Goal: Task Accomplishment & Management: Use online tool/utility

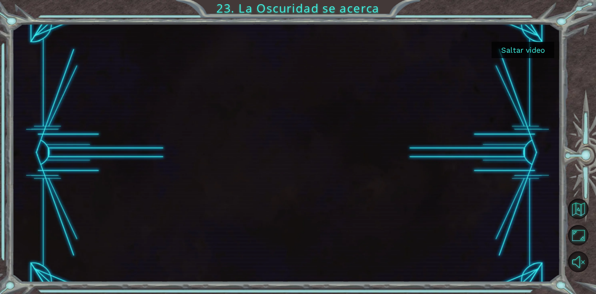
click at [316, 178] on div at bounding box center [286, 152] width 460 height 259
click at [279, 161] on div at bounding box center [286, 152] width 460 height 259
click at [576, 262] on button "Sonido encendido" at bounding box center [578, 261] width 20 height 20
click at [262, 139] on div at bounding box center [286, 152] width 460 height 259
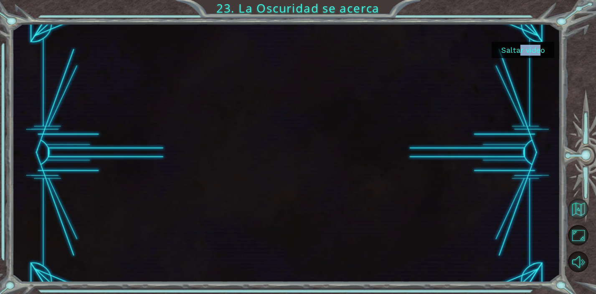
click at [586, 209] on button "Volver al mapa" at bounding box center [578, 208] width 20 height 20
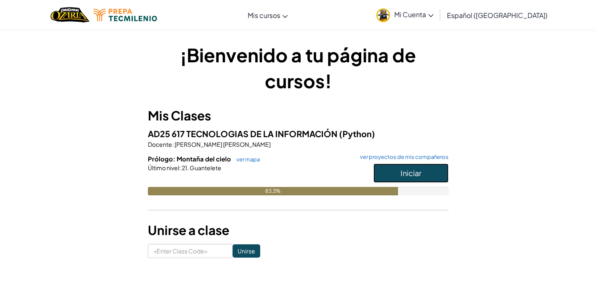
click at [420, 173] on span "Iniciar" at bounding box center [411, 173] width 21 height 10
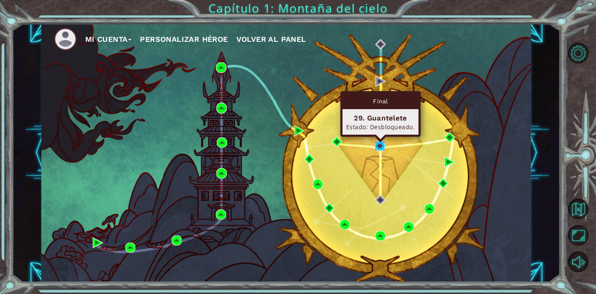
click at [378, 149] on img at bounding box center [380, 146] width 10 height 10
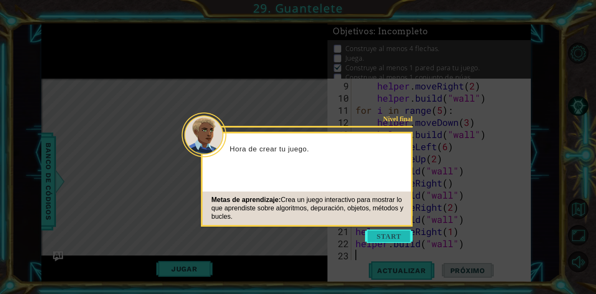
scroll to position [133, 0]
click at [388, 231] on button "Start" at bounding box center [389, 235] width 48 height 13
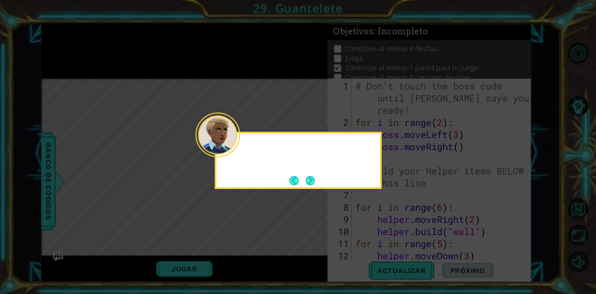
scroll to position [0, 0]
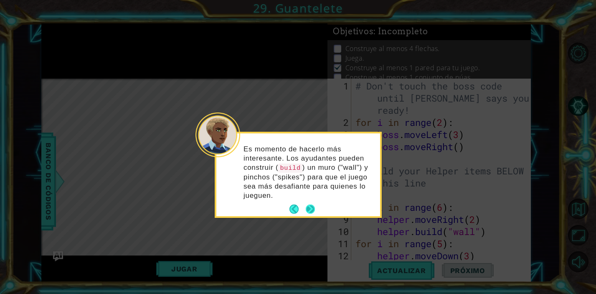
click at [310, 207] on button "Next" at bounding box center [310, 208] width 9 height 9
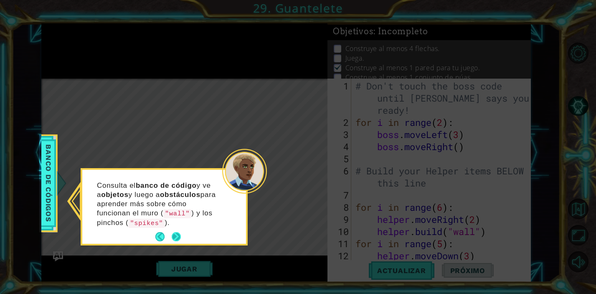
click at [178, 232] on button "Next" at bounding box center [176, 236] width 9 height 9
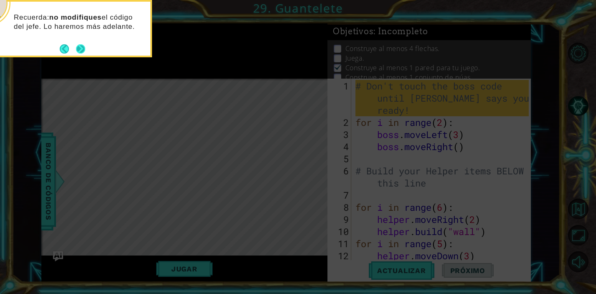
click at [81, 48] on button "Next" at bounding box center [81, 49] width 10 height 10
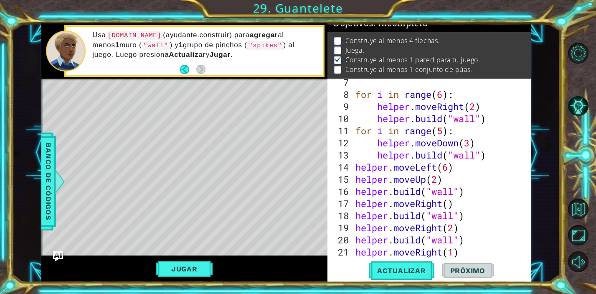
scroll to position [133, 0]
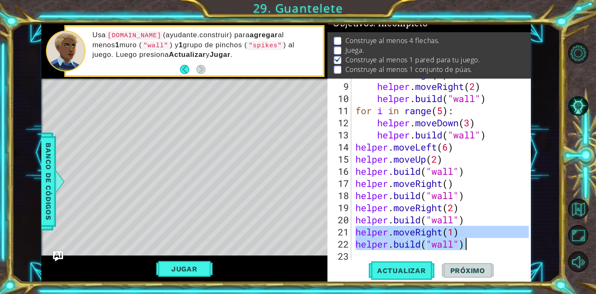
drag, startPoint x: 354, startPoint y: 233, endPoint x: 465, endPoint y: 245, distance: 111.4
click at [465, 245] on div "for i in range ( 6 ) : helper . moveRight ( 2 ) helper . build ( "wall" ) for i…" at bounding box center [443, 171] width 179 height 206
type textarea "helper.moveRight(1) [DOMAIN_NAME]("wall")"
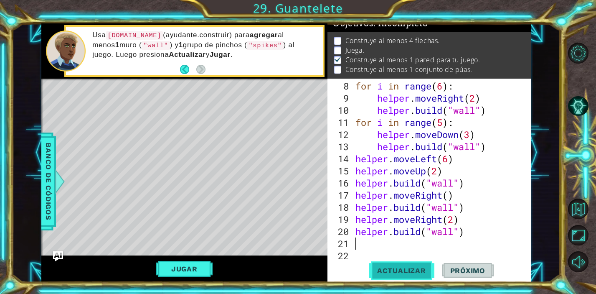
click at [411, 270] on span "Actualizar" at bounding box center [402, 270] width 66 height 8
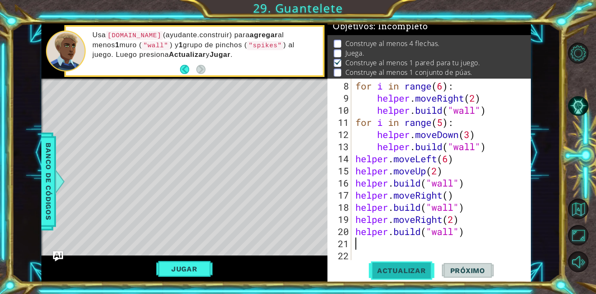
scroll to position [4, 0]
click at [465, 209] on div "for i in range ( 6 ) : helper . moveRight ( 2 ) helper . build ( "wall" ) for i…" at bounding box center [443, 183] width 179 height 206
type textarea "[DOMAIN_NAME]("wall")"
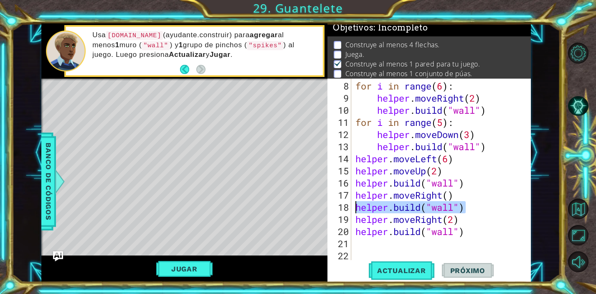
drag, startPoint x: 464, startPoint y: 210, endPoint x: 355, endPoint y: 206, distance: 108.7
click at [355, 206] on div "for i in range ( 6 ) : helper . moveRight ( 2 ) helper . build ( "wall" ) for i…" at bounding box center [443, 183] width 179 height 206
type textarea "helper.moveRight()"
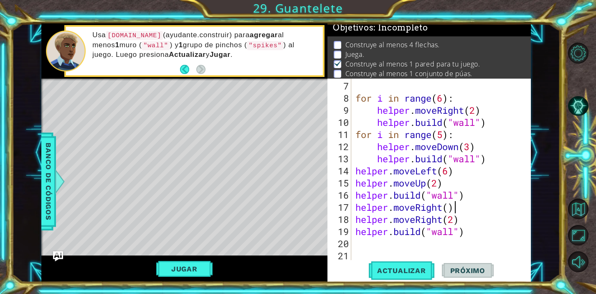
scroll to position [109, 0]
click at [394, 272] on span "Actualizar" at bounding box center [402, 270] width 66 height 8
click at [436, 244] on div "for i in range ( 6 ) : helper . moveRight ( 2 ) helper . build ( "wall" ) for i…" at bounding box center [443, 183] width 179 height 206
click at [392, 270] on span "Actualizar" at bounding box center [402, 270] width 66 height 8
type textarea "h"
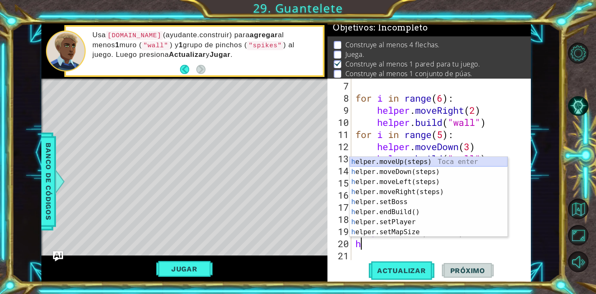
click at [375, 161] on div "h elper.moveUp(steps) Toca enter h elper.moveDown(steps) Toca enter h elper.mov…" at bounding box center [429, 207] width 158 height 100
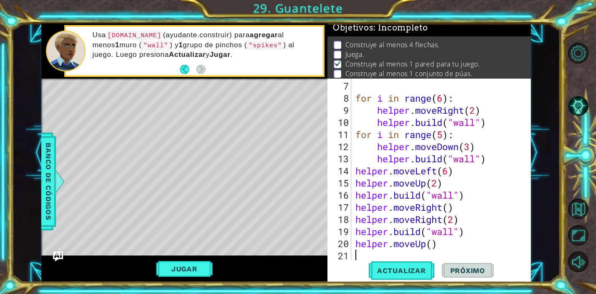
scroll to position [121, 0]
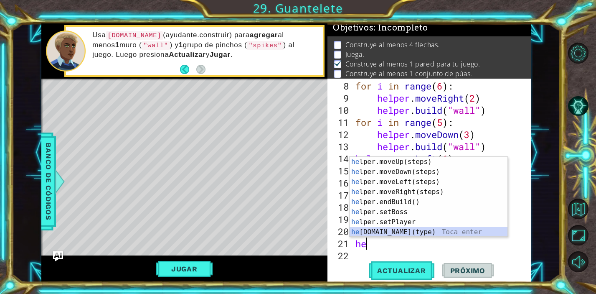
click at [405, 234] on div "he lper.moveUp(steps) Toca enter he lper.moveDown(steps) Toca enter he lper.mov…" at bounding box center [429, 207] width 158 height 100
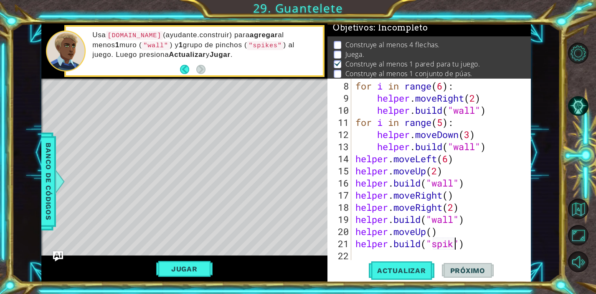
scroll to position [0, 5]
type textarea "[DOMAIN_NAME]("spikes")"
click at [495, 254] on div "for i in range ( 6 ) : helper . moveRight ( 2 ) helper . build ( "wall" ) for i…" at bounding box center [443, 183] width 179 height 206
click at [414, 269] on span "Actualizar" at bounding box center [402, 270] width 66 height 8
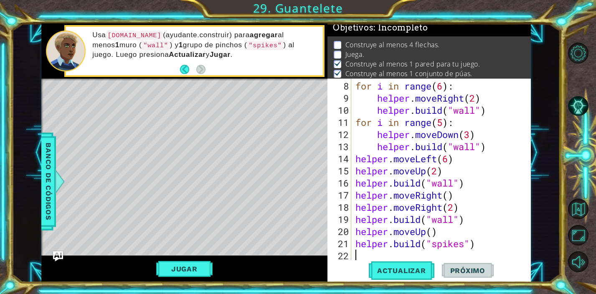
scroll to position [133, 0]
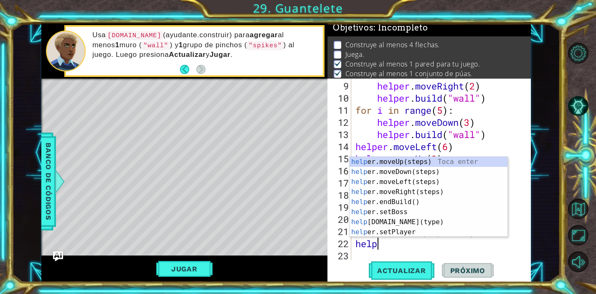
type textarea "helpe"
click at [428, 190] on div "helpe [PERSON_NAME]moveUp(steps) Toca enter helpe r.moveDown(steps) Toca enter …" at bounding box center [429, 207] width 158 height 100
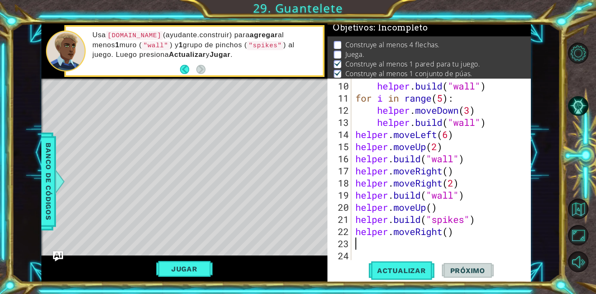
scroll to position [145, 0]
click at [448, 235] on div "helper . build ( "wall" ) for i in range ( 5 ) : helper . moveDown ( 3 ) helper…" at bounding box center [443, 183] width 179 height 206
type textarea "helper.moveRight(3)"
click at [373, 243] on div "helper . build ( "wall" ) for i in range ( 5 ) : helper . moveDown ( 3 ) helper…" at bounding box center [443, 183] width 179 height 206
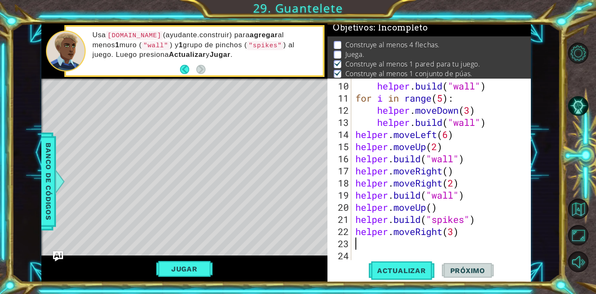
scroll to position [0, 0]
type textarea "he"
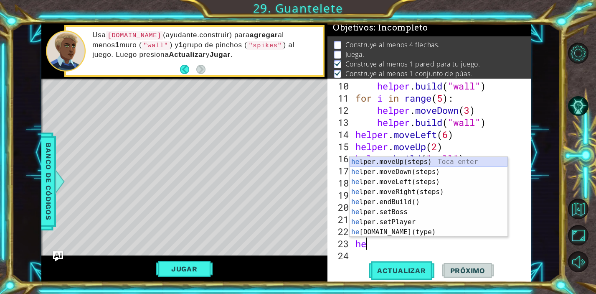
click at [400, 160] on div "he lper.moveUp(steps) Toca enter he lper.moveDown(steps) Toca enter he lper.mov…" at bounding box center [429, 207] width 158 height 100
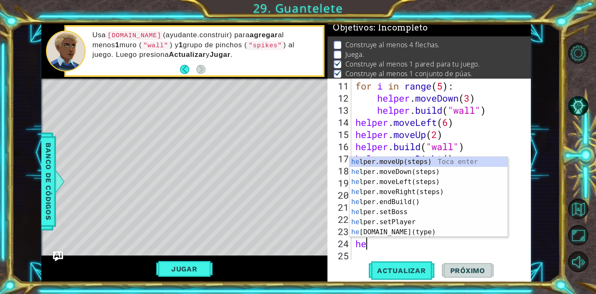
scroll to position [0, 0]
click at [414, 221] on div "hel per.moveUp(steps) Toca enter hel per.moveDown(steps) Toca enter hel per.mov…" at bounding box center [429, 207] width 158 height 100
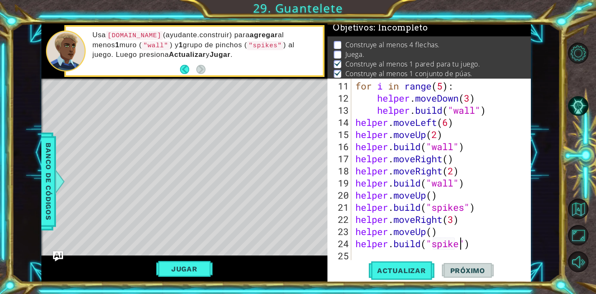
scroll to position [0, 5]
click at [512, 245] on div "for i in range ( 5 ) : helper . moveDown ( 3 ) helper . build ( "wall" ) helper…" at bounding box center [443, 183] width 179 height 206
click at [393, 274] on span "Actualizar" at bounding box center [402, 270] width 66 height 8
type textarea "[DOMAIN_NAME]("spikes")"
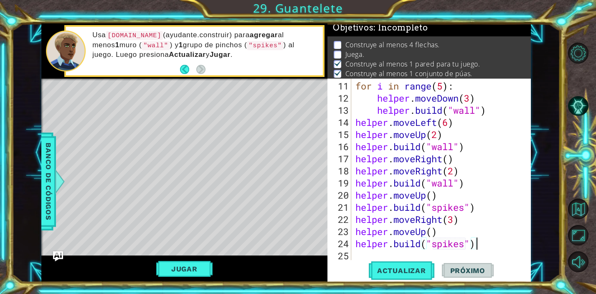
scroll to position [0, 5]
click at [358, 254] on div "for i in range ( 5 ) : helper . moveDown ( 3 ) helper . build ( "wall" ) helper…" at bounding box center [443, 183] width 179 height 206
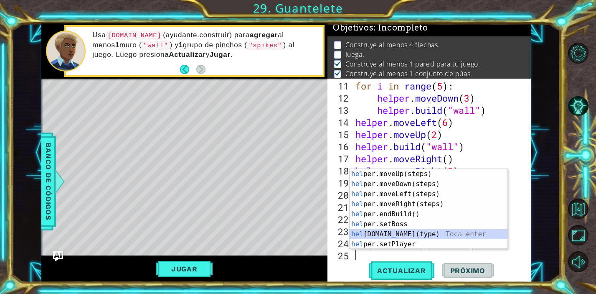
scroll to position [170, 0]
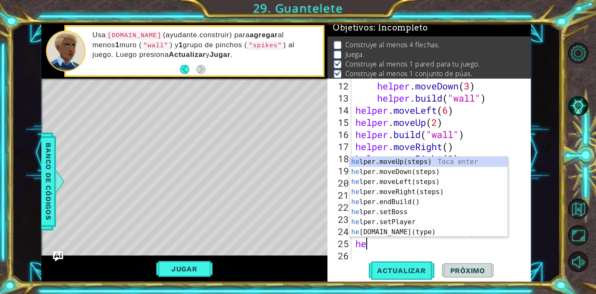
type textarea "hel"
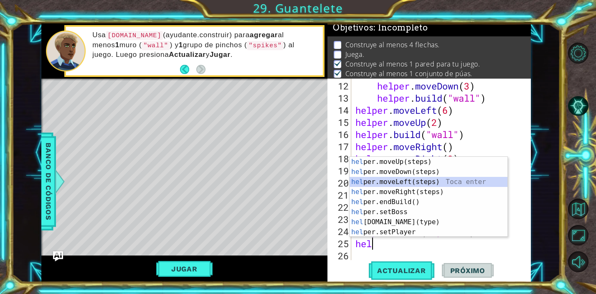
click at [414, 183] on div "hel per.moveUp(steps) Toca enter hel per.moveDown(steps) Toca enter hel per.mov…" at bounding box center [429, 207] width 158 height 100
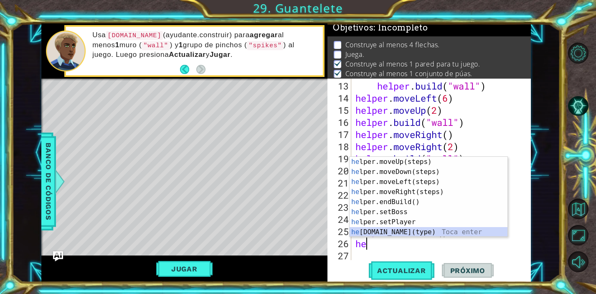
click at [408, 230] on div "he lper.moveUp(steps) Toca enter he lper.moveDown(steps) Toca enter he lper.mov…" at bounding box center [429, 207] width 158 height 100
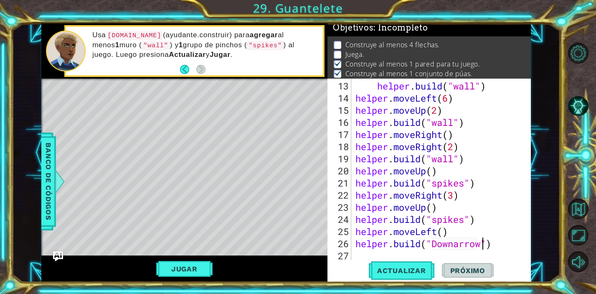
scroll to position [0, 6]
click at [46, 185] on span "Banco de códigos" at bounding box center [48, 181] width 13 height 86
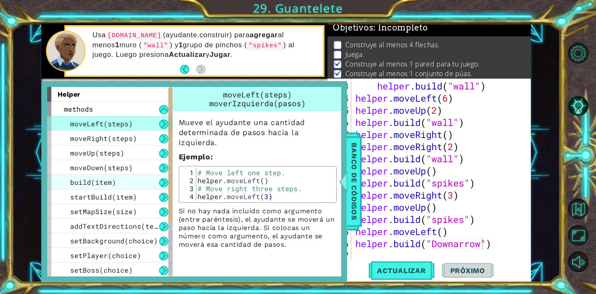
click at [122, 179] on div "build(item)" at bounding box center [109, 182] width 125 height 15
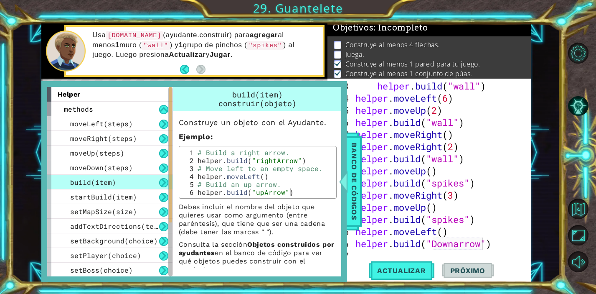
click at [163, 181] on button at bounding box center [163, 182] width 9 height 9
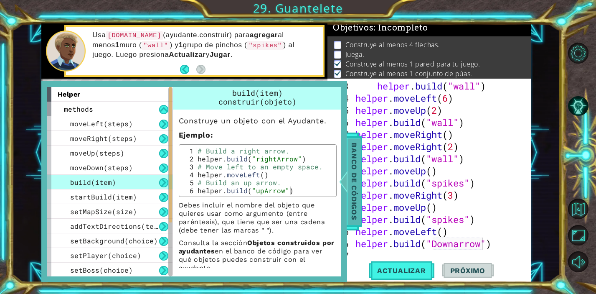
click at [350, 188] on span "Banco de códigos" at bounding box center [354, 181] width 13 height 86
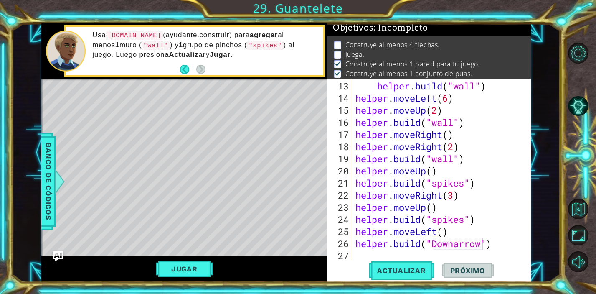
click at [439, 246] on div "helper . build ( "wall" ) helper . moveLeft ( 6 ) helper . moveUp ( 2 ) helper …" at bounding box center [443, 183] width 179 height 206
click at [461, 246] on div "helper . build ( "wall" ) helper . moveLeft ( 6 ) helper . moveUp ( 2 ) helper …" at bounding box center [443, 183] width 179 height 206
click at [48, 178] on span "Banco de códigos" at bounding box center [48, 181] width 13 height 86
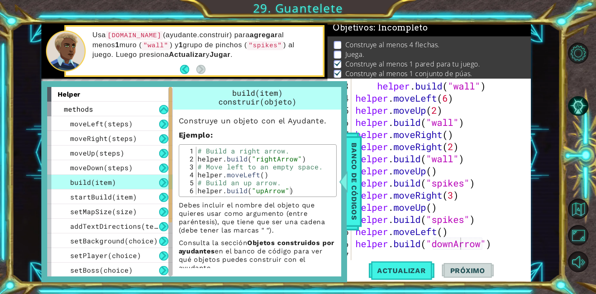
type textarea "helper.moveUp()"
click at [495, 204] on div "helper . build ( "wall" ) helper . moveLeft ( 6 ) helper . moveUp ( 2 ) helper …" at bounding box center [443, 183] width 179 height 206
click at [349, 187] on span "Banco de códigos" at bounding box center [354, 181] width 13 height 86
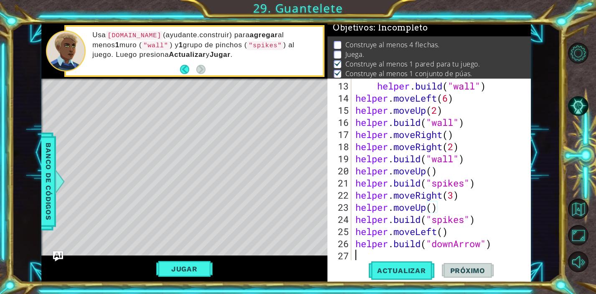
scroll to position [0, 0]
click at [371, 254] on div "helper . build ( "wall" ) helper . moveLeft ( 6 ) helper . moveUp ( 2 ) helper …" at bounding box center [443, 183] width 179 height 206
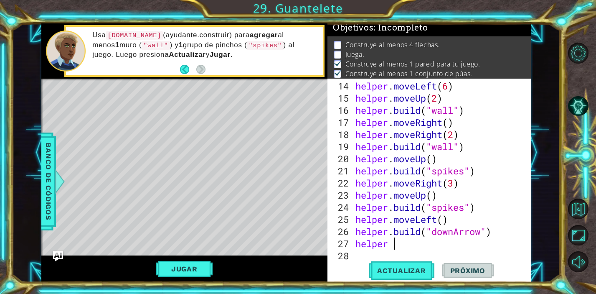
scroll to position [0, 2]
type textarea "helper mo"
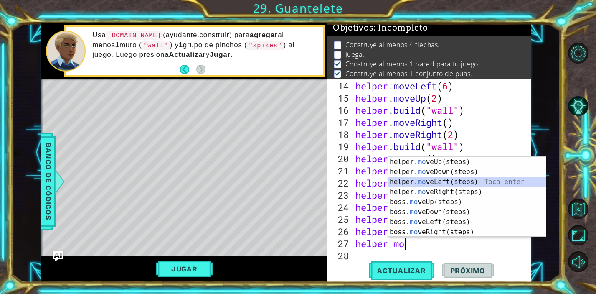
click at [432, 179] on div "helper. mo veUp(steps) Toca enter helper. mo veDown(steps) Toca enter helper. m…" at bounding box center [467, 207] width 158 height 100
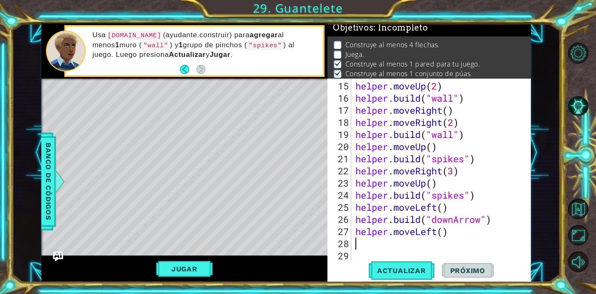
click at [446, 235] on div "helper . moveUp ( 2 ) helper . build ( "wall" ) helper . moveRight ( ) helper .…" at bounding box center [443, 183] width 179 height 206
type textarea "helper.moveLeft(4)"
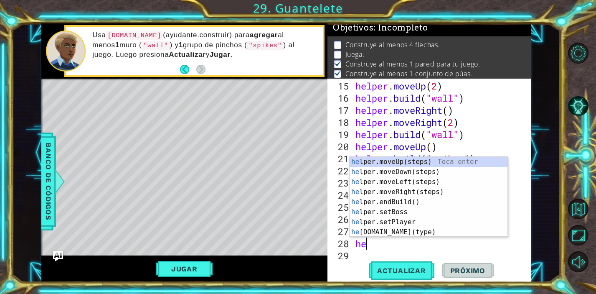
type textarea "hel"
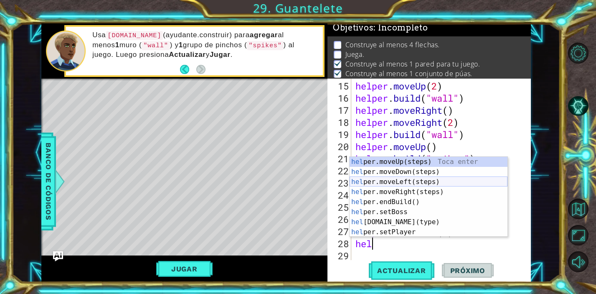
click at [452, 184] on div "hel per.moveUp(steps) Toca enter hel per.moveDown(steps) Toca enter hel per.mov…" at bounding box center [429, 207] width 158 height 100
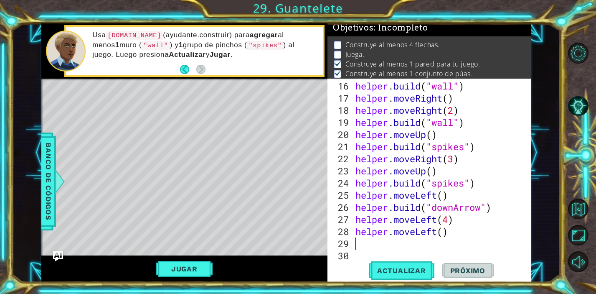
scroll to position [218, 0]
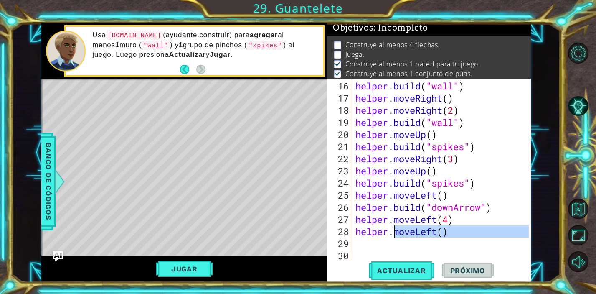
drag, startPoint x: 452, startPoint y: 237, endPoint x: 393, endPoint y: 232, distance: 59.1
click at [393, 232] on div "helper . build ( "wall" ) helper . moveRight ( ) helper . moveRight ( 2 ) helpe…" at bounding box center [443, 183] width 179 height 206
type textarea "helper.moveLeft()"
drag, startPoint x: 452, startPoint y: 236, endPoint x: 354, endPoint y: 230, distance: 97.5
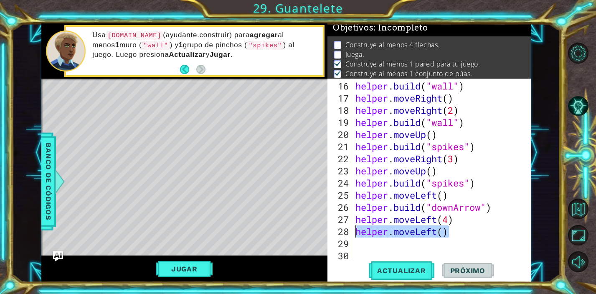
click at [354, 230] on div "helper . build ( "wall" ) helper . moveRight ( ) helper . moveRight ( 2 ) helpe…" at bounding box center [443, 183] width 179 height 206
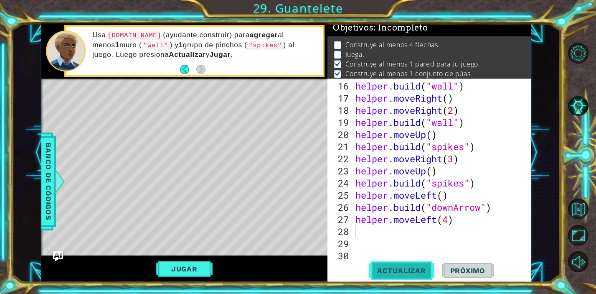
click at [400, 272] on span "Actualizar" at bounding box center [402, 270] width 66 height 8
click at [450, 221] on div "helper . build ( "wall" ) helper . moveRight ( ) helper . moveRight ( 2 ) helpe…" at bounding box center [443, 183] width 179 height 206
type textarea "helper.moveLeft(3)"
click at [401, 268] on span "Actualizar" at bounding box center [402, 270] width 66 height 8
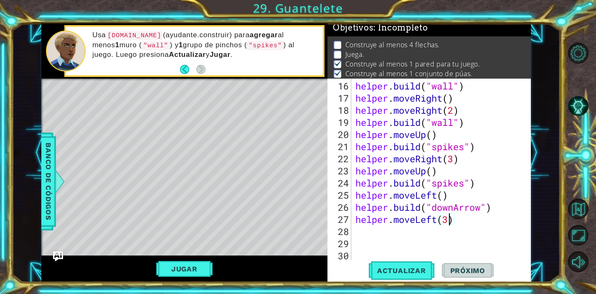
scroll to position [0, 0]
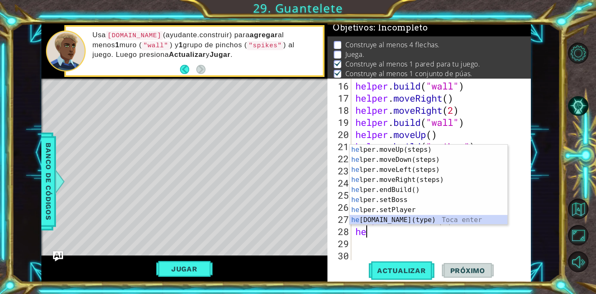
click at [408, 217] on div "he lper.moveUp(steps) Toca enter he lper.moveDown(steps) Toca enter he lper.mov…" at bounding box center [429, 195] width 158 height 100
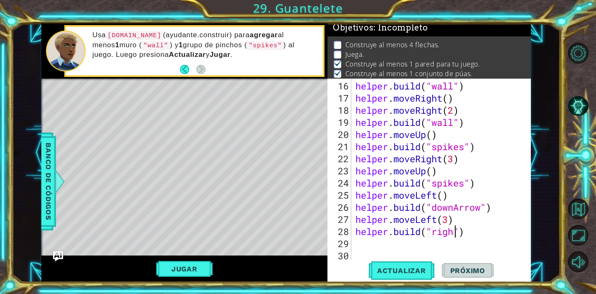
scroll to position [0, 5]
type textarea "[DOMAIN_NAME]("rightArrow")"
click at [404, 247] on div "helper . build ( "wall" ) helper . moveRight ( ) helper . moveRight ( 2 ) helpe…" at bounding box center [443, 183] width 179 height 206
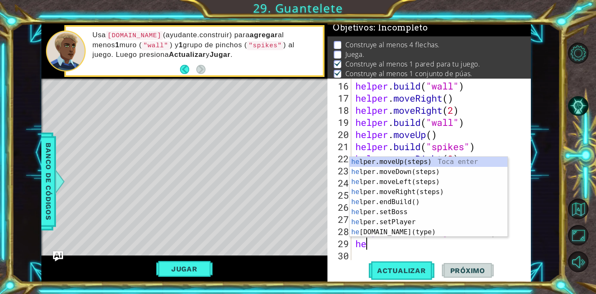
scroll to position [0, 0]
type textarea "helper"
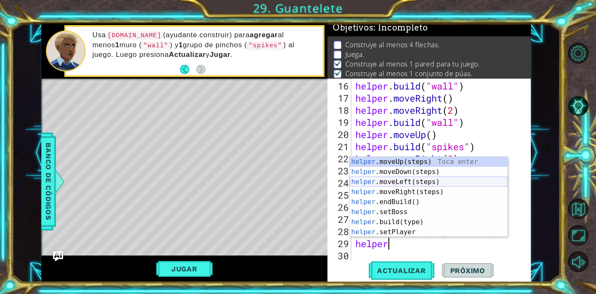
click at [414, 183] on div "helper .moveUp(steps) Toca enter helper .moveDown(steps) Toca enter helper .mov…" at bounding box center [429, 207] width 158 height 100
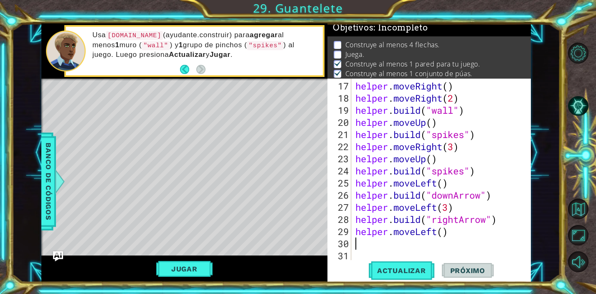
scroll to position [230, 0]
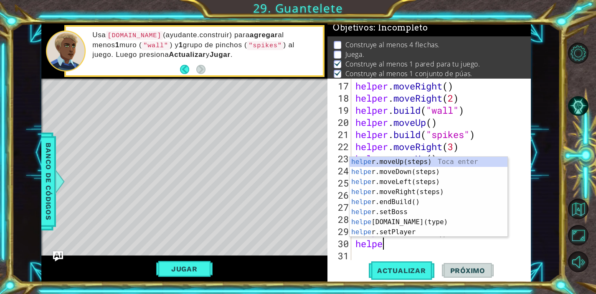
type textarea "helper"
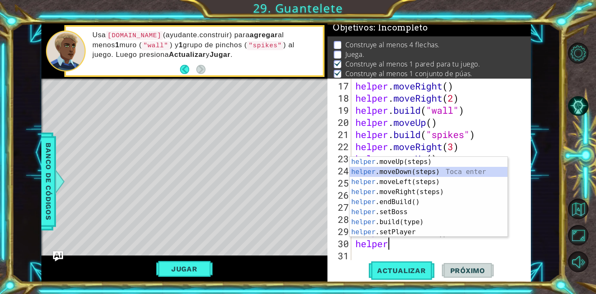
click at [421, 170] on div "helper .moveUp(steps) Toca enter helper .moveDown(steps) Toca enter helper .mov…" at bounding box center [429, 207] width 158 height 100
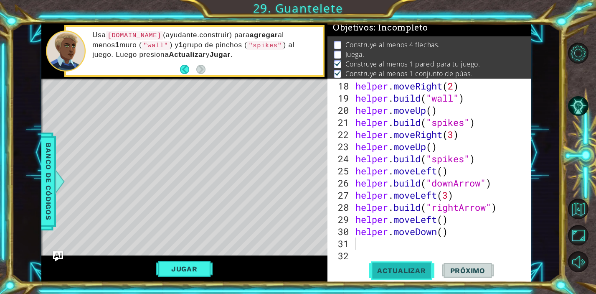
click at [402, 265] on button "Actualizar" at bounding box center [402, 270] width 66 height 20
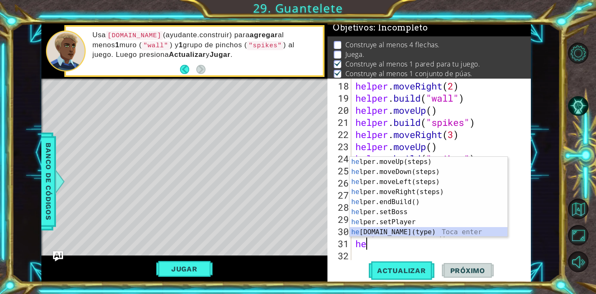
click at [430, 229] on div "he lper.moveUp(steps) Toca enter he lper.moveDown(steps) Toca enter he lper.mov…" at bounding box center [429, 207] width 158 height 100
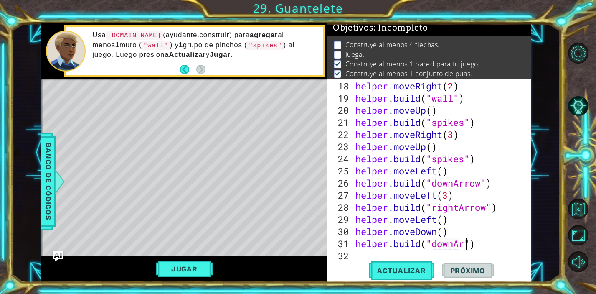
scroll to position [0, 5]
type textarea "[DOMAIN_NAME]("downArrow")"
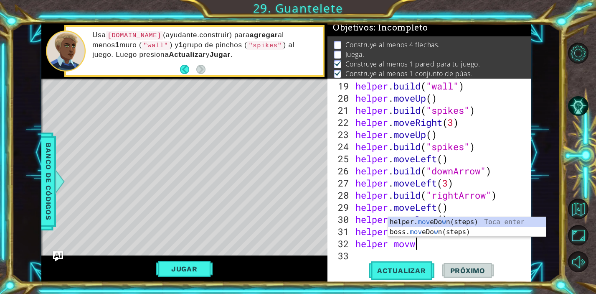
scroll to position [0, 3]
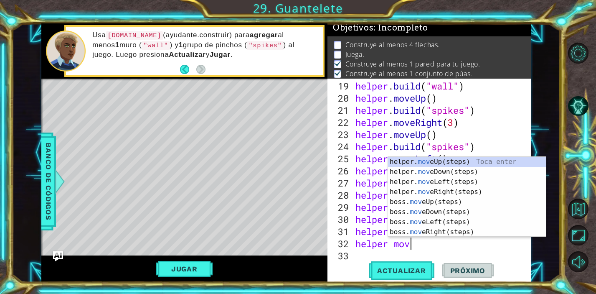
type textarea "helper move"
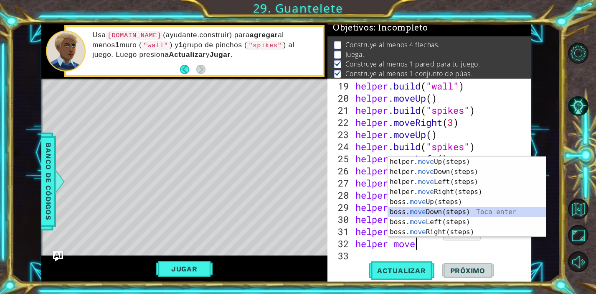
click at [439, 214] on div "helper. move Up(steps) Toca enter helper. move Down(steps) Toca enter helper. m…" at bounding box center [467, 207] width 158 height 100
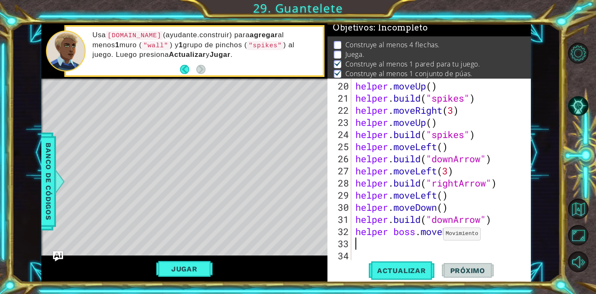
scroll to position [267, 0]
click at [472, 234] on div "helper . moveUp ( ) helper . build ( "spikes" ) helper . moveRight ( 3 ) helper…" at bounding box center [443, 183] width 179 height 206
type textarea "helper boss.moveDown(3)"
type textarea "h"
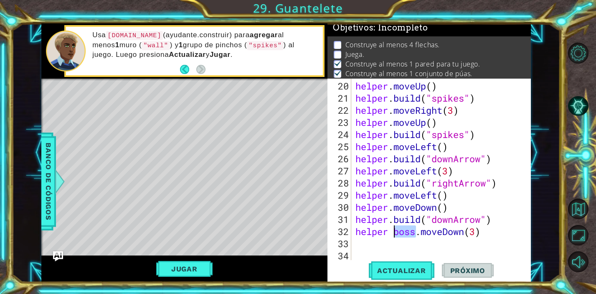
drag, startPoint x: 416, startPoint y: 234, endPoint x: 391, endPoint y: 234, distance: 25.1
click at [391, 234] on div "helper . moveUp ( ) helper . build ( "spikes" ) helper . moveRight ( 3 ) helper…" at bounding box center [443, 183] width 179 height 206
type textarea "helper.moveDown(3)"
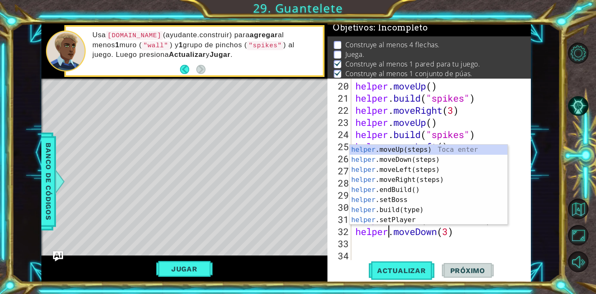
click at [379, 247] on div "helper . moveUp ( ) helper . build ( "spikes" ) helper . moveRight ( 3 ) helper…" at bounding box center [443, 183] width 179 height 206
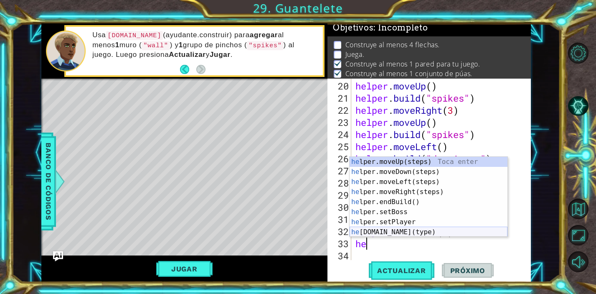
click at [411, 230] on div "he lper.moveUp(steps) Toca enter he lper.moveDown(steps) Toca enter he lper.mov…" at bounding box center [429, 207] width 158 height 100
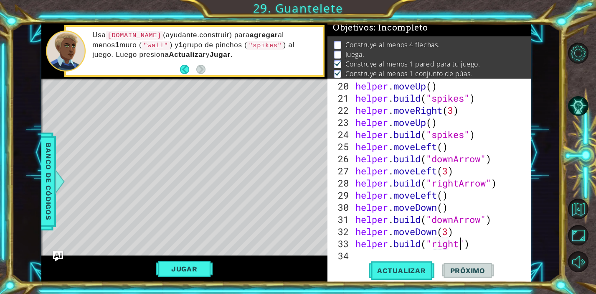
scroll to position [0, 5]
type textarea "[DOMAIN_NAME]("rightArrow")"
click at [378, 253] on div "helper . moveUp ( ) helper . build ( "spikes" ) helper . moveRight ( 3 ) helper…" at bounding box center [443, 183] width 179 height 206
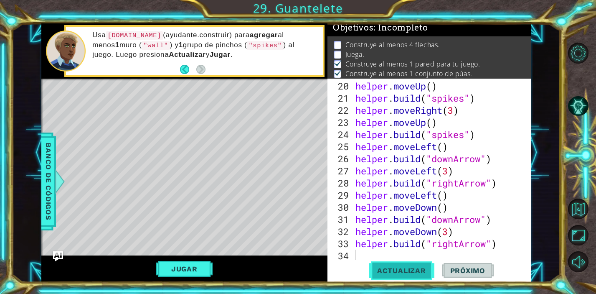
click at [391, 267] on span "Actualizar" at bounding box center [402, 270] width 66 height 8
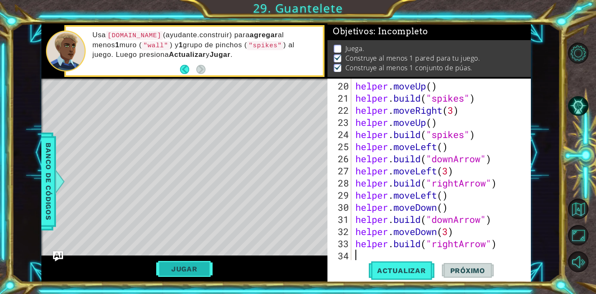
click at [196, 268] on button "Jugar" at bounding box center [184, 269] width 56 height 16
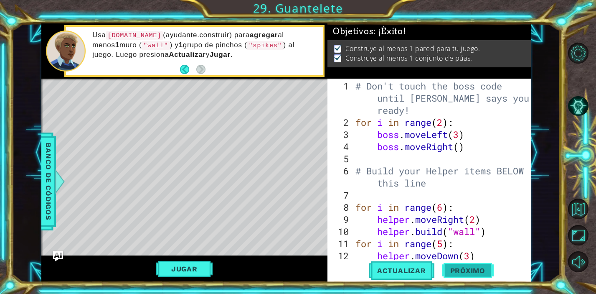
click at [467, 270] on span "Próximo" at bounding box center [468, 270] width 52 height 8
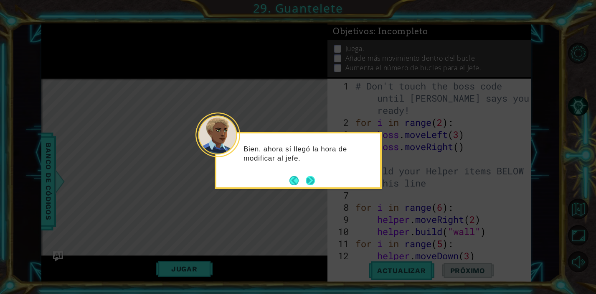
click at [315, 183] on button "Next" at bounding box center [310, 180] width 9 height 9
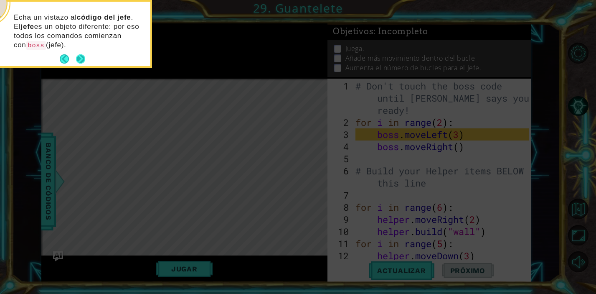
click at [78, 58] on button "Next" at bounding box center [81, 59] width 10 height 10
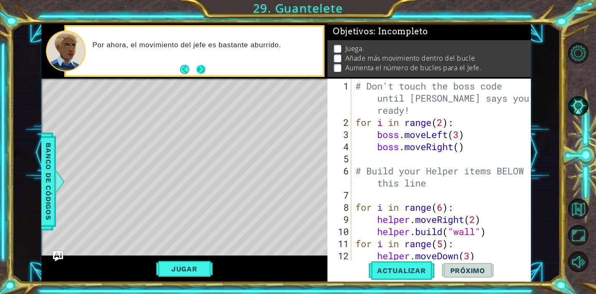
click at [201, 70] on button "Next" at bounding box center [201, 70] width 10 height 10
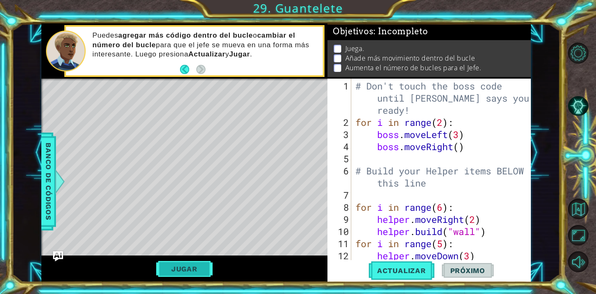
click at [193, 271] on button "Jugar" at bounding box center [184, 269] width 56 height 16
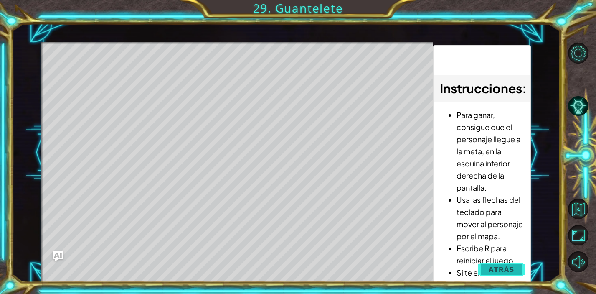
click at [502, 267] on span "Atrás" at bounding box center [501, 269] width 25 height 8
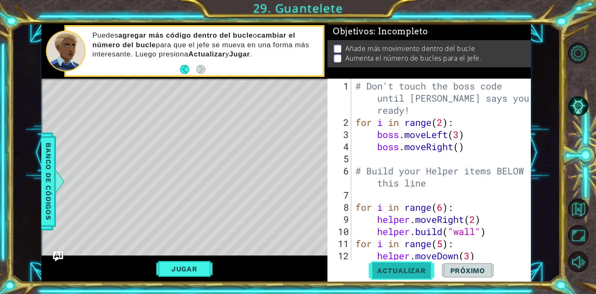
click at [400, 272] on span "Actualizar" at bounding box center [402, 270] width 66 height 8
click at [460, 148] on div "# Don't touch the boss code until [PERSON_NAME] says you're ready! for i in ran…" at bounding box center [443, 195] width 179 height 230
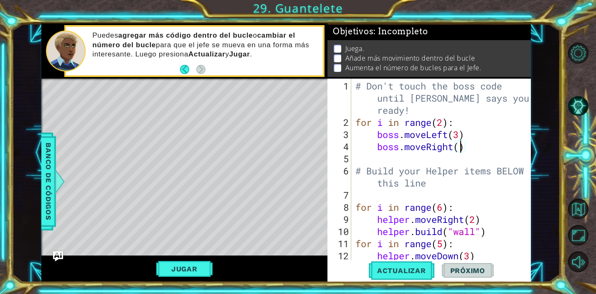
type textarea "boss.moveRight(2)"
type textarea "# Build your Helper items BELOW this line"
type textarea "boss.moveRight(2)"
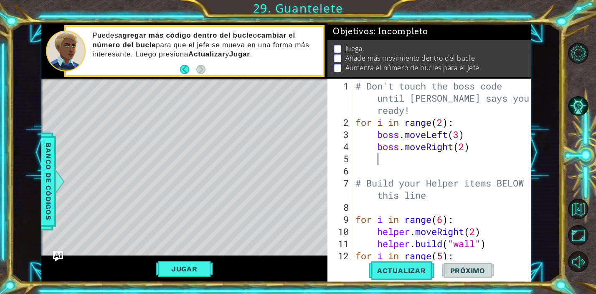
type textarea "b"
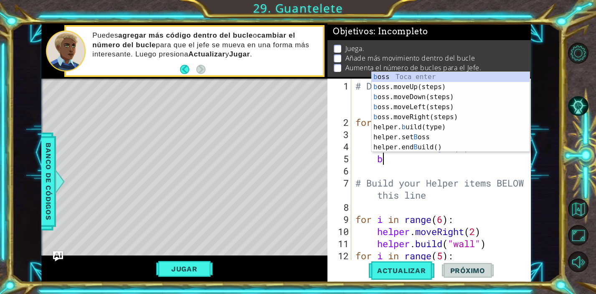
scroll to position [0, 1]
click at [452, 89] on div "b oss Toca enter b oss.moveUp(steps) Toca enter b oss.moveDown(steps) Toca ente…" at bounding box center [451, 122] width 158 height 100
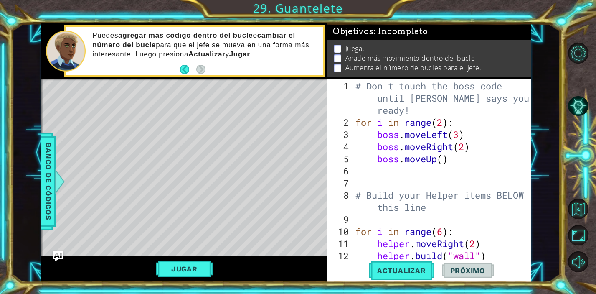
scroll to position [0, 0]
click at [443, 162] on div "# Don't touch the boss code until [PERSON_NAME] says you're ready! for i in ran…" at bounding box center [443, 195] width 179 height 230
type textarea "boss.moveUp(5)"
click at [472, 172] on div "# Don't touch the boss code until [PERSON_NAME] says you're ready! for i in ran…" at bounding box center [443, 195] width 179 height 230
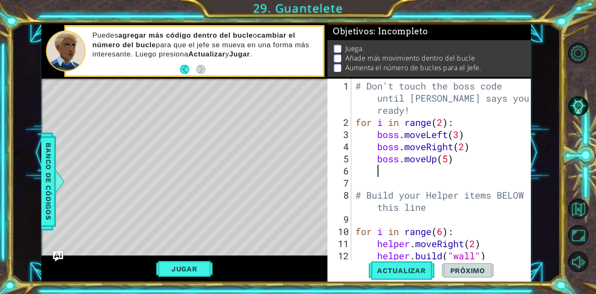
scroll to position [0, 0]
type textarea "b"
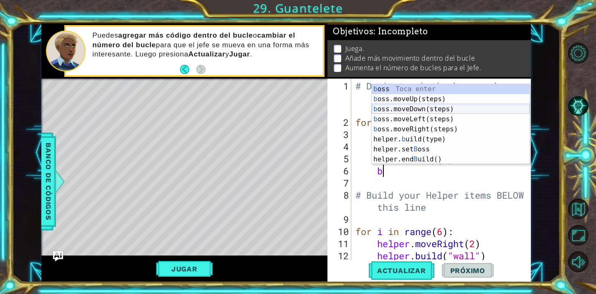
click at [452, 111] on div "b oss Toca enter b oss.moveUp(steps) Toca enter b oss.moveDown(steps) Toca ente…" at bounding box center [451, 134] width 158 height 100
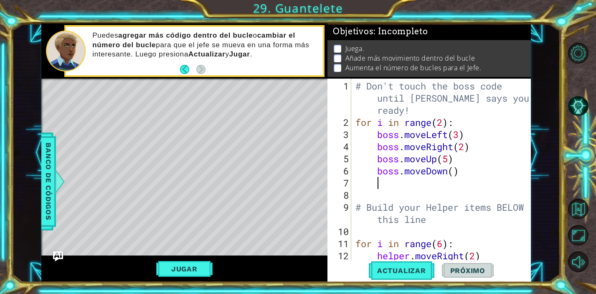
click at [456, 170] on div "# Don't touch the boss code until [PERSON_NAME] says you're ready! for i in ran…" at bounding box center [443, 195] width 179 height 230
type textarea "boss.moveDown(5)"
click at [470, 181] on div "# Don't touch the boss code until [PERSON_NAME] says you're ready! for i in ran…" at bounding box center [443, 195] width 179 height 230
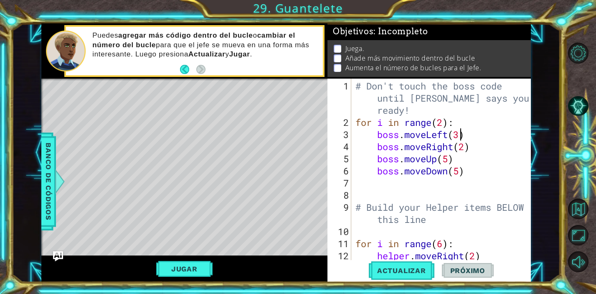
click at [460, 137] on div "# Don't touch the boss code until [PERSON_NAME] says you're ready! for i in ran…" at bounding box center [443, 195] width 179 height 230
click at [474, 152] on div "# Don't touch the boss code until [PERSON_NAME] says you're ready! for i in ran…" at bounding box center [443, 195] width 179 height 230
click at [473, 147] on div "# Don't touch the boss code until [PERSON_NAME] says you're ready! for i in ran…" at bounding box center [443, 195] width 179 height 230
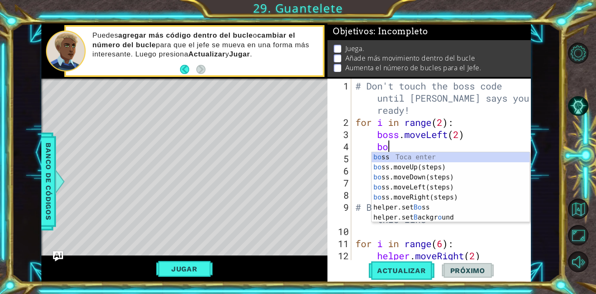
type textarea "b"
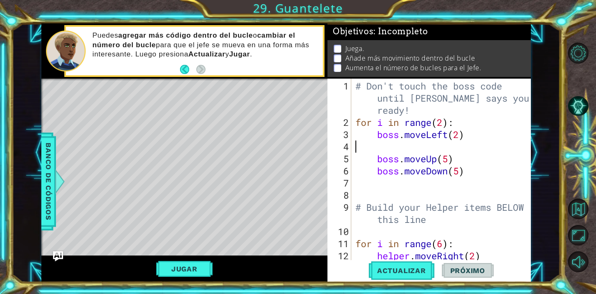
scroll to position [0, 0]
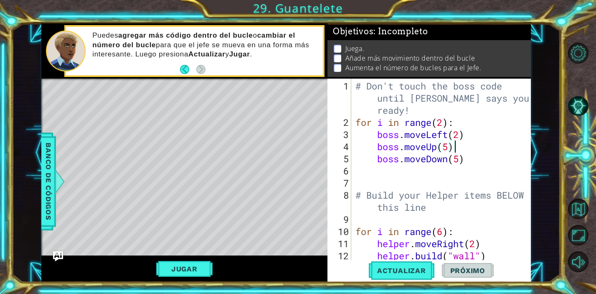
type textarea "boss.moveDown(5)"
click at [395, 269] on span "Actualizar" at bounding box center [402, 270] width 66 height 8
type textarea "b"
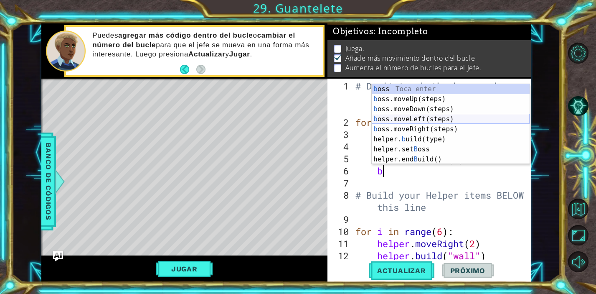
click at [447, 122] on div "b oss Toca enter b oss.moveUp(steps) Toca enter b oss.moveDown(steps) Toca ente…" at bounding box center [451, 134] width 158 height 100
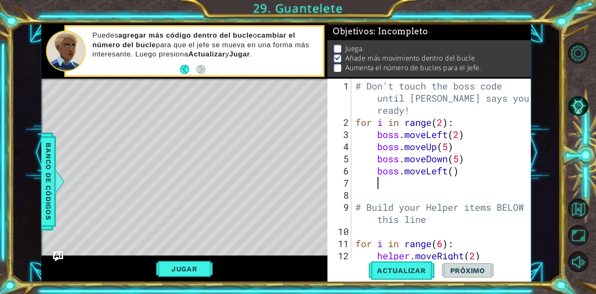
scroll to position [0, 0]
click at [449, 152] on div "# Don't touch the boss code until [PERSON_NAME] says you're ready! for i in ran…" at bounding box center [443, 195] width 179 height 230
click at [450, 147] on div "# Don't touch the boss code until [PERSON_NAME] says you're ready! for i in ran…" at bounding box center [443, 195] width 179 height 230
click at [461, 163] on div "# Don't touch the boss code until [PERSON_NAME] says you're ready! for i in ran…" at bounding box center [443, 195] width 179 height 230
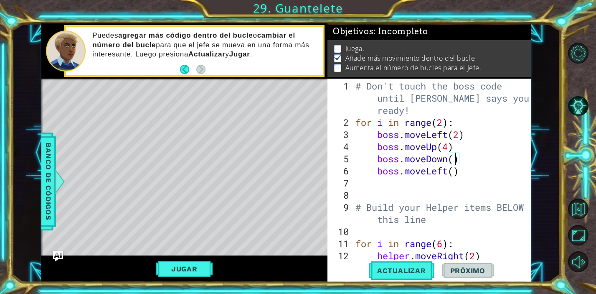
scroll to position [0, 5]
click at [455, 175] on div "# Don't touch the boss code until [PERSON_NAME] says you're ready! for i in ran…" at bounding box center [443, 195] width 179 height 230
type textarea "boss.moveLeft(3)"
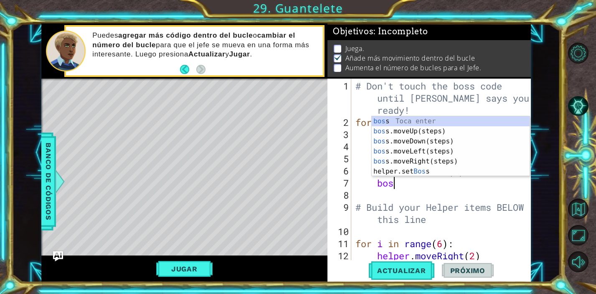
type textarea "boss"
click at [402, 132] on div "boss Toca enter boss .moveUp(steps) Toca enter boss .moveDown(steps) Toca enter…" at bounding box center [451, 156] width 158 height 80
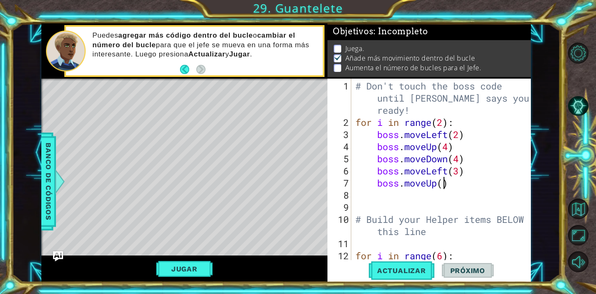
click at [441, 187] on div "# Don't touch the boss code until [PERSON_NAME] says you're ready! for i in ran…" at bounding box center [443, 195] width 179 height 230
type textarea "boss.moveUp(4)"
click at [382, 197] on div "# Don't touch the boss code until [PERSON_NAME] says you're ready! for i in ran…" at bounding box center [443, 195] width 179 height 230
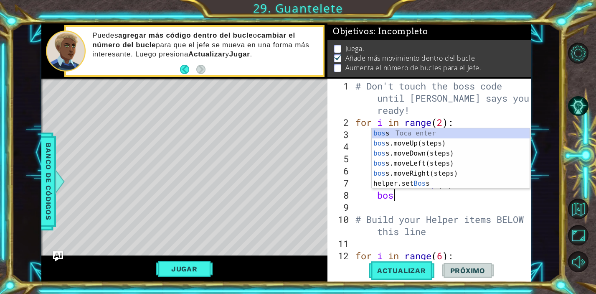
type textarea "boss"
click at [415, 153] on div "boss Toca enter boss .moveUp(steps) Toca enter boss .moveDown(steps) Toca enter…" at bounding box center [451, 168] width 158 height 80
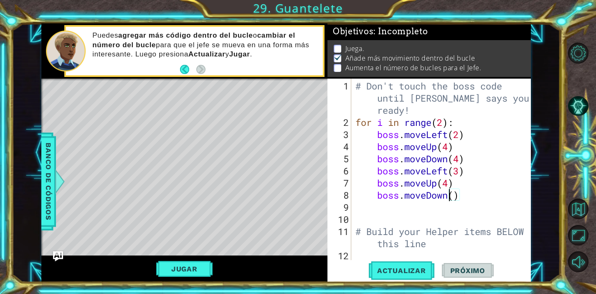
click at [452, 197] on div "# Don't touch the boss code until [PERSON_NAME] says you're ready! for i in ran…" at bounding box center [443, 195] width 179 height 230
click at [457, 198] on div "# Don't touch the boss code until [PERSON_NAME] says you're ready! for i in ran…" at bounding box center [443, 195] width 179 height 230
type textarea "boss.moveDown(4)"
click at [414, 211] on div "# Don't touch the boss code until [PERSON_NAME] says you're ready! for i in ran…" at bounding box center [443, 195] width 179 height 230
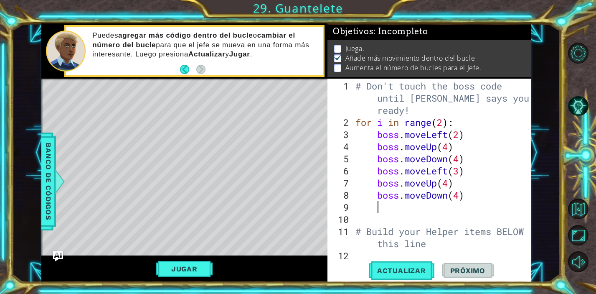
scroll to position [0, 0]
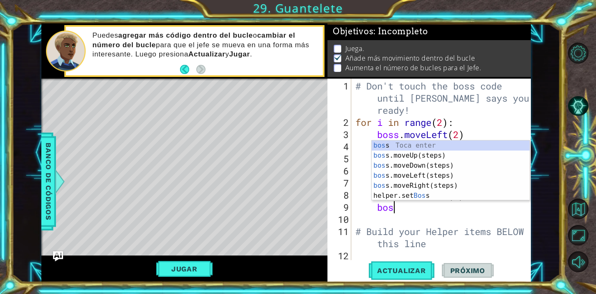
type textarea "boss"
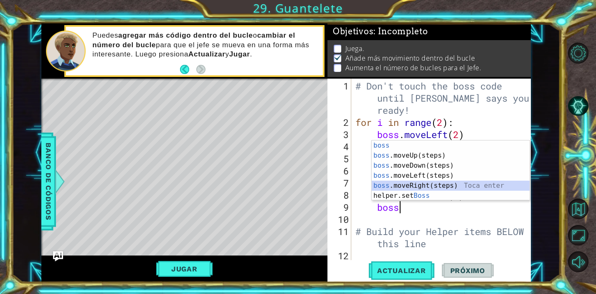
click at [430, 185] on div "boss Toca enter boss .moveUp(steps) Toca enter boss .moveDown(steps) Toca enter…" at bounding box center [451, 180] width 158 height 80
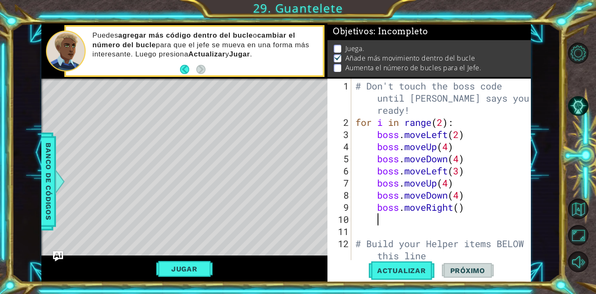
scroll to position [0, 0]
click at [460, 211] on div "# Don't touch the boss code until [PERSON_NAME] says you're ready! for i in ran…" at bounding box center [443, 195] width 179 height 230
click at [459, 173] on div "# Don't touch the boss code until [PERSON_NAME] says you're ready! for i in ran…" at bounding box center [443, 195] width 179 height 230
click at [496, 187] on div "# Don't touch the boss code until [PERSON_NAME] says you're ready! for i in ran…" at bounding box center [443, 195] width 179 height 230
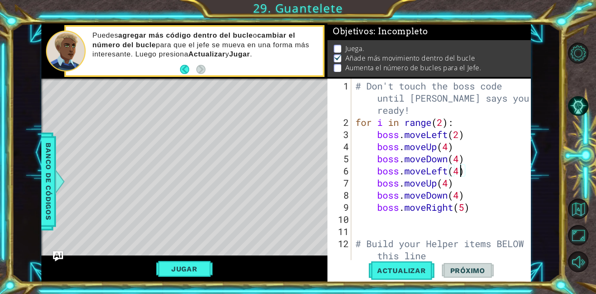
scroll to position [0, 4]
click at [190, 271] on button "Jugar" at bounding box center [184, 269] width 56 height 16
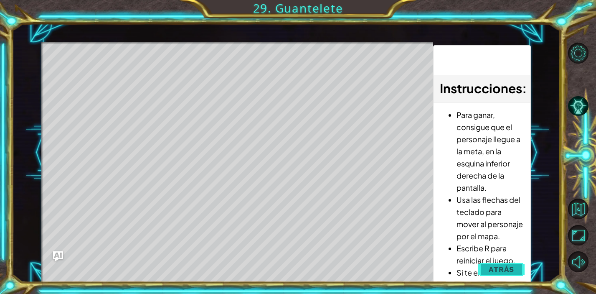
click at [502, 267] on span "Atrás" at bounding box center [501, 269] width 25 height 8
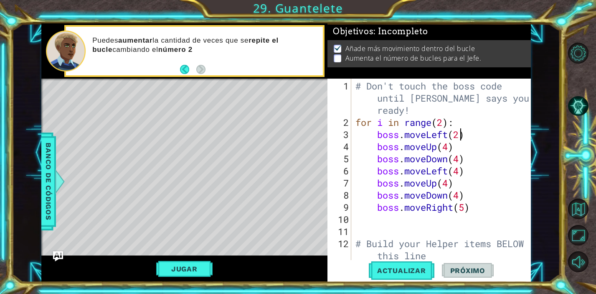
click at [461, 136] on div "# Don't touch the boss code until [PERSON_NAME] says you're ready! for i in ran…" at bounding box center [443, 195] width 179 height 230
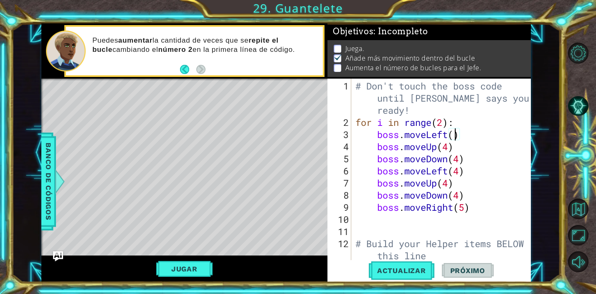
scroll to position [0, 5]
click at [449, 150] on div "# Don't touch the boss code until [PERSON_NAME] says you're ready! for i in ran…" at bounding box center [443, 195] width 179 height 230
click at [400, 269] on span "Actualizar" at bounding box center [402, 270] width 66 height 8
click at [460, 170] on div "# Don't touch the boss code until [PERSON_NAME] says you're ready! for i in ran…" at bounding box center [443, 195] width 179 height 230
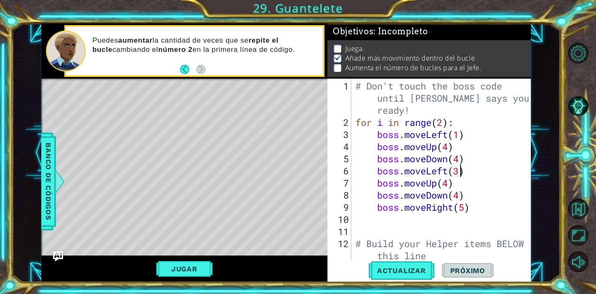
scroll to position [0, 5]
click at [467, 210] on div "# Don't touch the boss code until [PERSON_NAME] says you're ready! for i in ran…" at bounding box center [443, 195] width 179 height 230
type textarea "boss.moveRight(4)"
click at [435, 229] on div "# Don't touch the boss code until [PERSON_NAME] says you're ready! for i in ran…" at bounding box center [443, 195] width 179 height 230
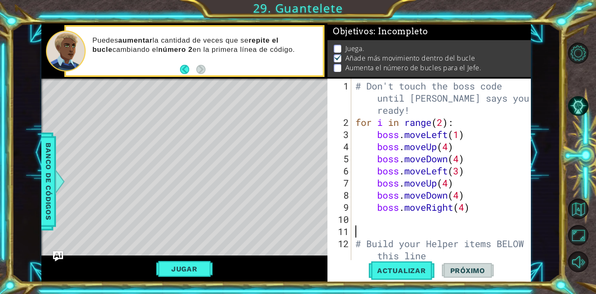
scroll to position [0, 0]
click at [404, 270] on span "Actualizar" at bounding box center [402, 270] width 66 height 8
click at [191, 267] on button "Jugar" at bounding box center [184, 269] width 56 height 16
click at [406, 272] on span "Actualizar" at bounding box center [402, 270] width 66 height 8
type textarea "# Build your Helper items BELOW this line"
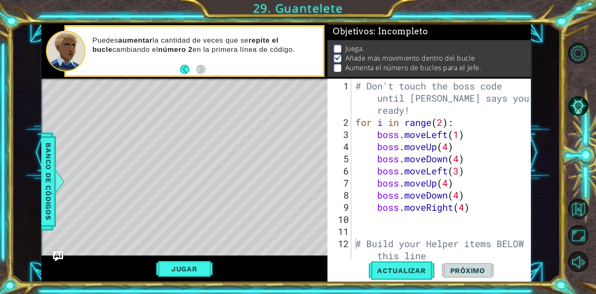
click at [231, 158] on div "Level Map" at bounding box center [234, 202] width 386 height 246
click at [201, 265] on button "Jugar" at bounding box center [184, 269] width 56 height 16
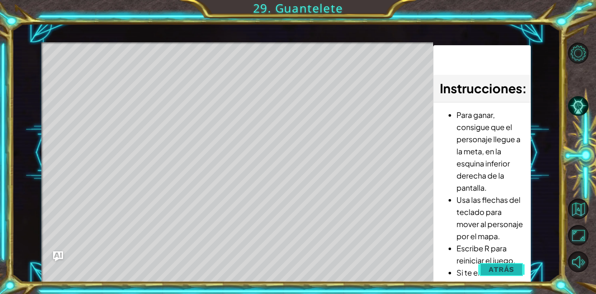
click at [510, 267] on span "Atrás" at bounding box center [501, 269] width 25 height 8
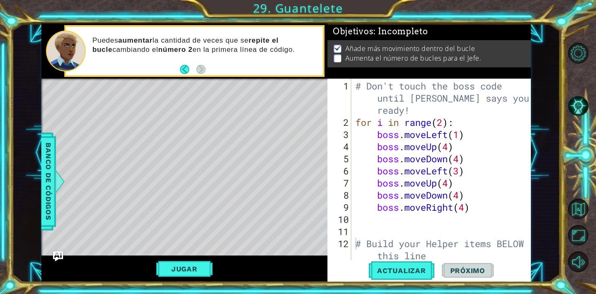
click at [482, 221] on div "# Don't touch the boss code until [PERSON_NAME] says you're ready! for i in ran…" at bounding box center [443, 195] width 179 height 230
click at [482, 214] on div "# Don't touch the boss code until [PERSON_NAME] says you're ready! for i in ran…" at bounding box center [443, 195] width 179 height 230
click at [449, 147] on div "# Don't touch the boss code until [PERSON_NAME] says you're ready! for i in ran…" at bounding box center [443, 195] width 179 height 230
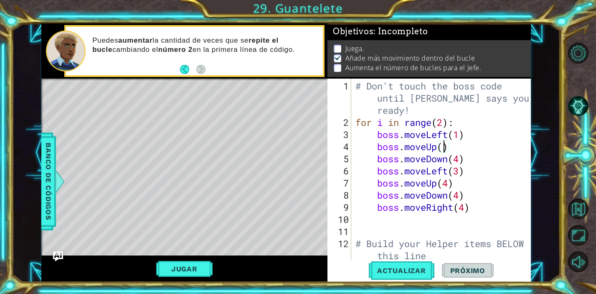
scroll to position [0, 4]
click at [459, 161] on div "# Don't touch the boss code until [PERSON_NAME] says you're ready! for i in ran…" at bounding box center [443, 195] width 179 height 230
click at [446, 185] on div "# Don't touch the boss code until [PERSON_NAME] says you're ready! for i in ran…" at bounding box center [443, 195] width 179 height 230
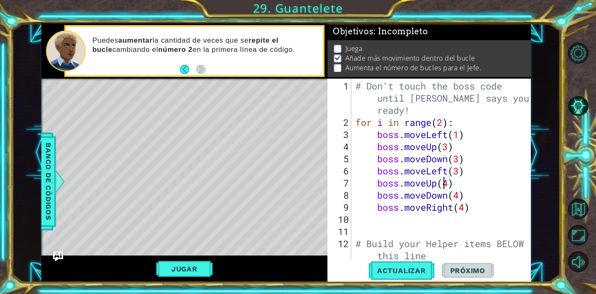
click at [448, 185] on div "# Don't touch the boss code until [PERSON_NAME] says you're ready! for i in ran…" at bounding box center [443, 195] width 179 height 230
click at [463, 197] on div "# Don't touch the boss code until [PERSON_NAME] says you're ready! for i in ran…" at bounding box center [443, 195] width 179 height 230
type textarea "boss.moveDown(3)"
click at [467, 223] on div "# Don't touch the boss code until [PERSON_NAME] says you're ready! for i in ran…" at bounding box center [443, 195] width 179 height 230
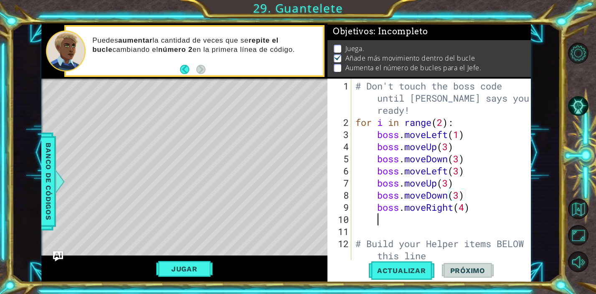
scroll to position [0, 0]
click at [201, 271] on button "Jugar" at bounding box center [184, 269] width 56 height 16
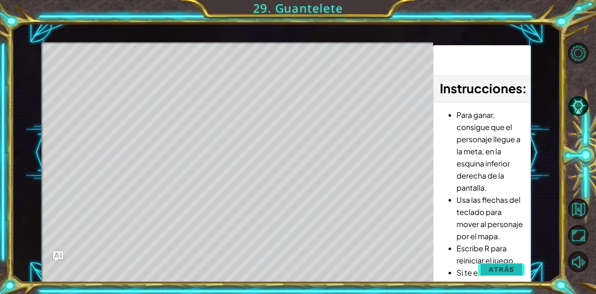
click at [502, 271] on span "Atrás" at bounding box center [501, 269] width 25 height 8
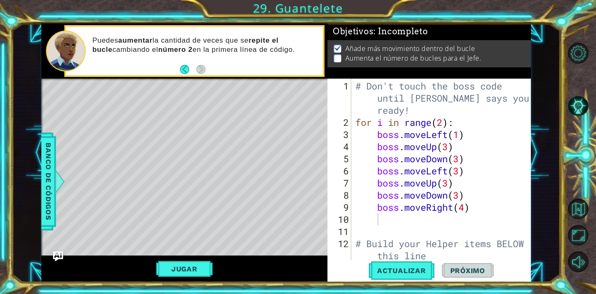
type textarea "for i in range(2):"
click at [442, 122] on div "# Don't touch the boss code until [PERSON_NAME] says you're ready! for i in ran…" at bounding box center [443, 195] width 179 height 230
click at [455, 231] on div "# Don't touch the boss code until [PERSON_NAME] says you're ready! for i in ran…" at bounding box center [443, 195] width 179 height 230
click at [443, 125] on div "# Don't touch the boss code until [PERSON_NAME] says you're ready! for i in ran…" at bounding box center [443, 195] width 179 height 230
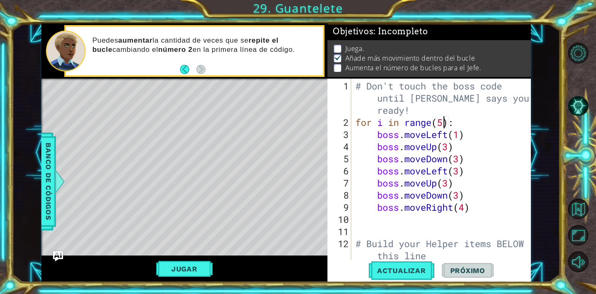
scroll to position [0, 4]
click at [513, 156] on div "# Don't touch the boss code until [PERSON_NAME] says you're ready! for i in ran…" at bounding box center [443, 195] width 179 height 230
type textarea "boss.moveDown(3)"
click at [395, 269] on span "Actualizar" at bounding box center [402, 270] width 66 height 8
click at [198, 266] on button "Jugar" at bounding box center [184, 269] width 56 height 16
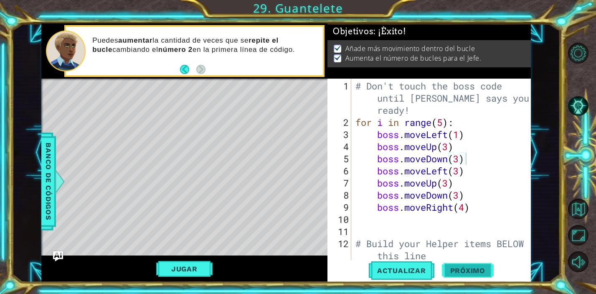
click at [461, 269] on span "Próximo" at bounding box center [468, 270] width 52 height 8
click at [467, 269] on div at bounding box center [298, 147] width 596 height 294
click at [467, 269] on body "1 ההההההההההההההההההההההההההההההההההההההההההההההההההההההההההההההההההההההההההההה…" at bounding box center [298, 147] width 596 height 294
click at [470, 268] on body "1 ההההההההההההההההההההההההההההההההההההההההההההההההההההההההההההההההההההההההההההה…" at bounding box center [298, 147] width 596 height 294
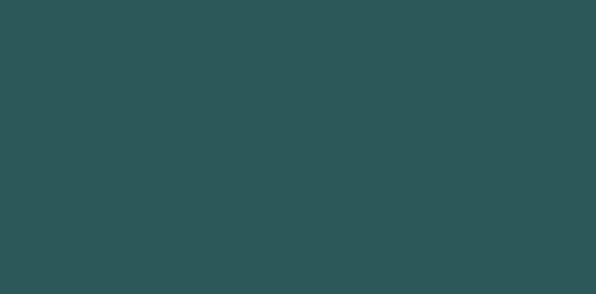
click at [469, 268] on body "1 2 3 4 5 6 7 8 9 boss Toca enter boss .moveUp(steps) Toca enter boss .moveDown…" at bounding box center [298, 147] width 596 height 294
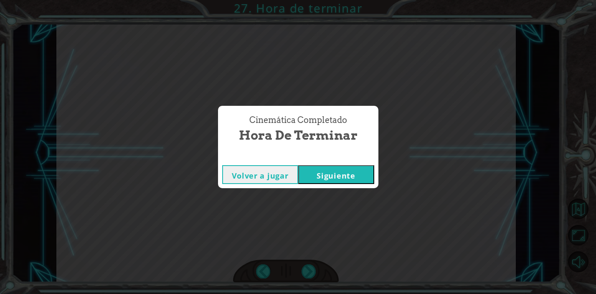
click at [344, 181] on button "Siguiente" at bounding box center [336, 174] width 76 height 19
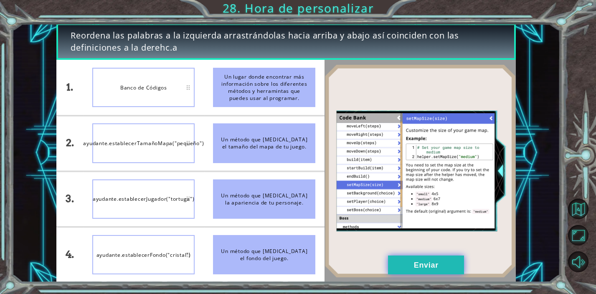
click at [420, 259] on button "Enviar" at bounding box center [426, 264] width 76 height 19
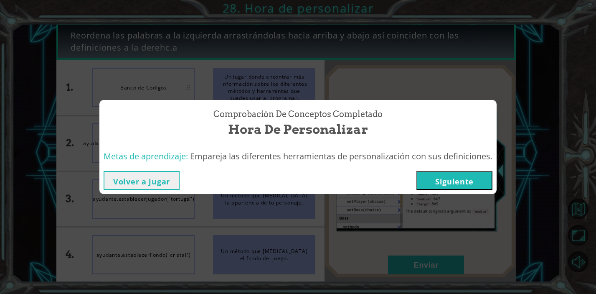
click at [480, 181] on button "Siguiente" at bounding box center [454, 180] width 76 height 19
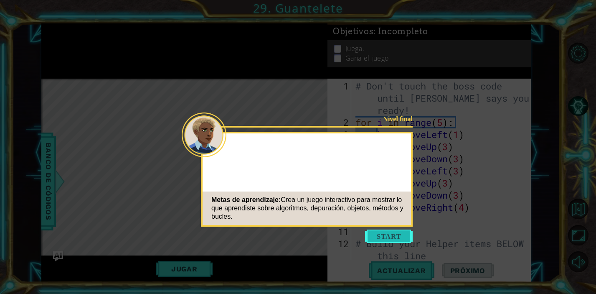
click at [399, 234] on button "Start" at bounding box center [389, 235] width 48 height 13
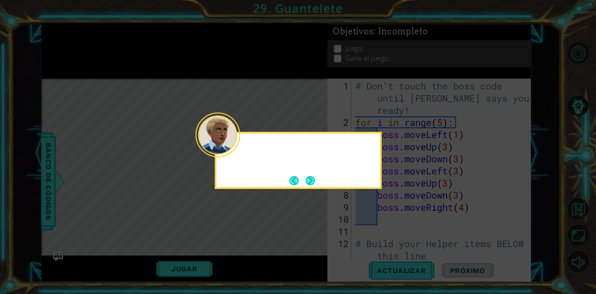
click at [311, 177] on button "Next" at bounding box center [310, 180] width 9 height 9
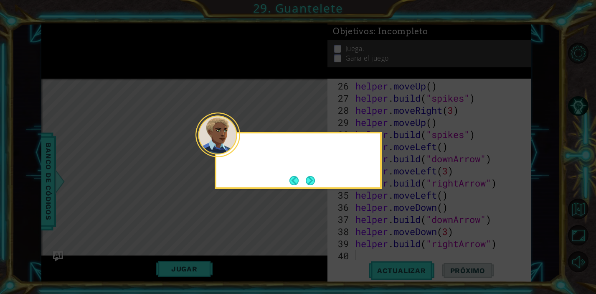
scroll to position [339, 0]
click at [311, 180] on button "Next" at bounding box center [310, 180] width 9 height 9
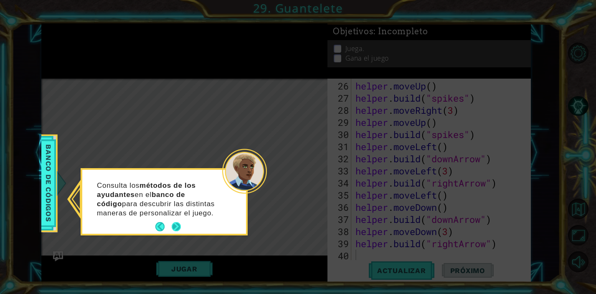
click at [178, 223] on button "Next" at bounding box center [176, 226] width 9 height 9
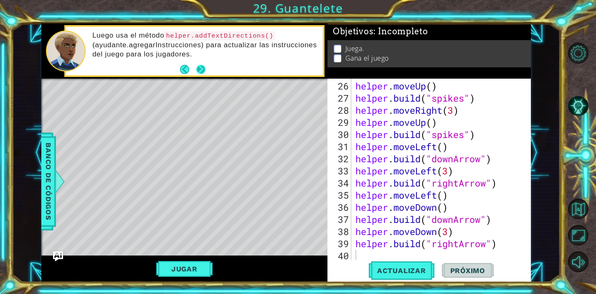
click at [203, 70] on button "Next" at bounding box center [200, 69] width 9 height 9
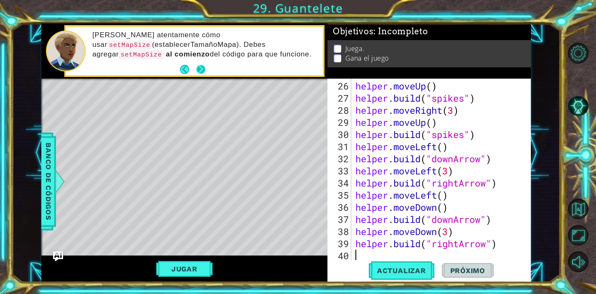
click at [203, 70] on button "Next" at bounding box center [200, 69] width 9 height 9
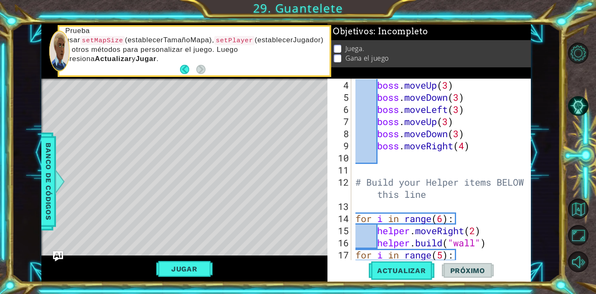
scroll to position [0, 0]
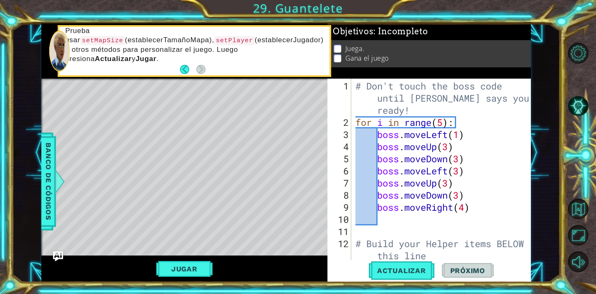
click at [362, 163] on div "# Don't touch the boss code until [PERSON_NAME] says you're ready! for i in ran…" at bounding box center [443, 195] width 179 height 230
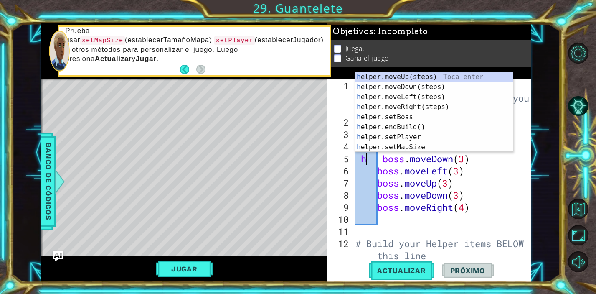
scroll to position [0, 1]
type textarea "boss.moveDown(3)"
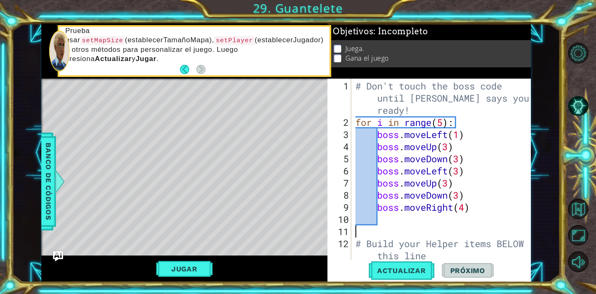
click at [397, 230] on div "# Don't touch the boss code until [PERSON_NAME] says you're ready! for i in ran…" at bounding box center [443, 195] width 179 height 230
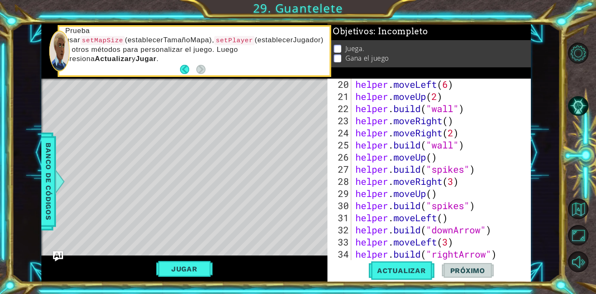
scroll to position [0, 0]
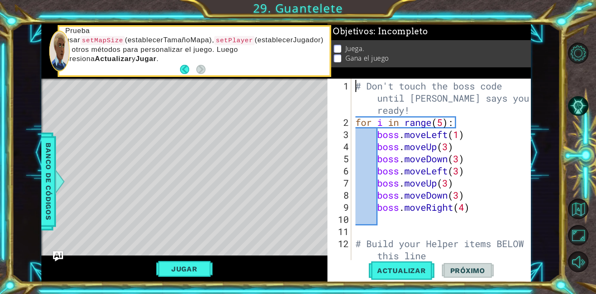
click at [354, 86] on div "# Don't touch the boss code until [PERSON_NAME] says you're ready! for i in ran…" at bounding box center [443, 195] width 179 height 230
type textarea "# Don't touch the boss code until [PERSON_NAME] says you're ready!"
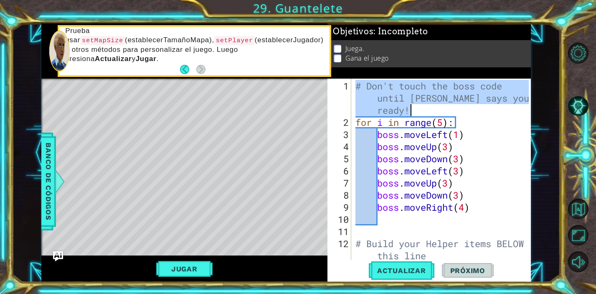
drag, startPoint x: 356, startPoint y: 85, endPoint x: 493, endPoint y: 104, distance: 138.4
click at [493, 104] on div "# Don't touch the boss code until [PERSON_NAME] says you're ready! for i in ran…" at bounding box center [443, 195] width 179 height 230
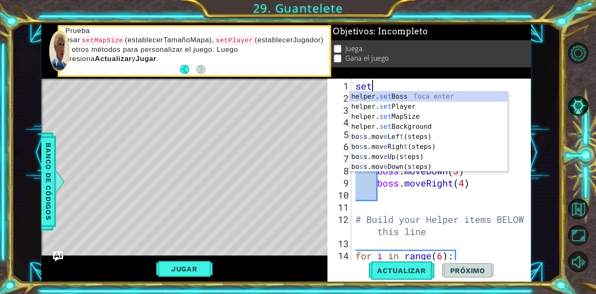
scroll to position [0, 0]
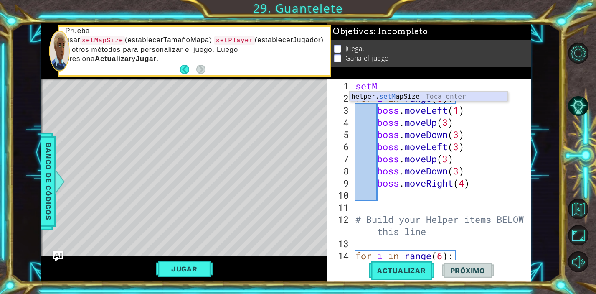
click at [407, 96] on div "helper. setM apSize Toca enter" at bounding box center [429, 106] width 158 height 30
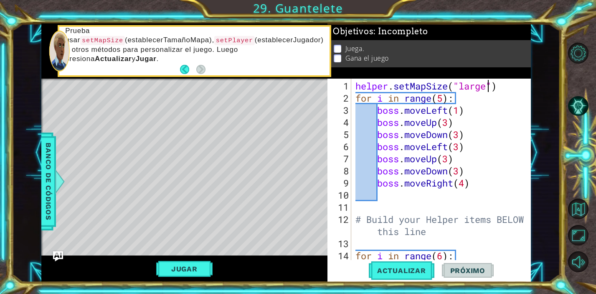
scroll to position [0, 6]
click at [467, 87] on div "helper . setMapSize ( "large" ) for i in range ( 5 ) : boss . moveLeft ( 1 ) bo…" at bounding box center [443, 183] width 179 height 206
click at [43, 183] on span "Banco de códigos" at bounding box center [48, 181] width 13 height 86
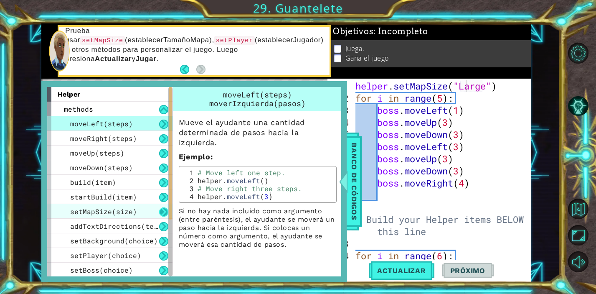
click at [163, 208] on button at bounding box center [163, 211] width 9 height 9
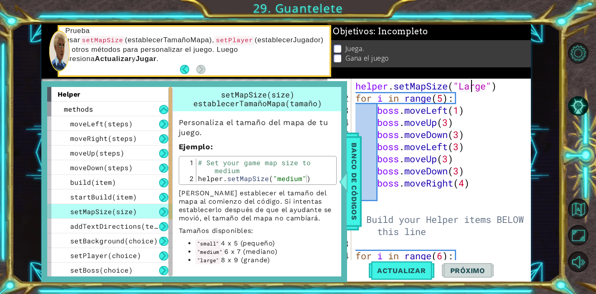
click at [470, 86] on div "helper . setMapSize ( "Large" ) for i in range ( 5 ) : boss . moveLeft ( 1 ) bo…" at bounding box center [443, 183] width 179 height 206
click at [466, 86] on div "helper . setMapSize ( "Large" ) for i in range ( 5 ) : boss . moveLeft ( 1 ) bo…" at bounding box center [443, 183] width 179 height 206
click at [354, 196] on span "Banco de códigos" at bounding box center [354, 181] width 13 height 86
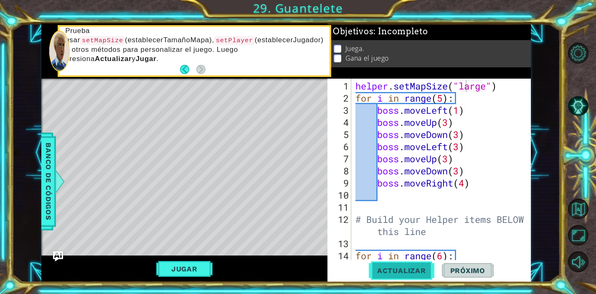
click at [412, 268] on span "Actualizar" at bounding box center [402, 270] width 66 height 8
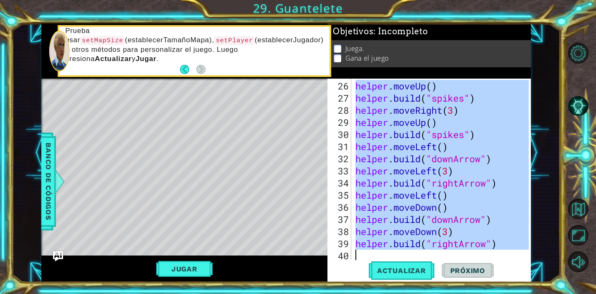
scroll to position [315, 0]
drag, startPoint x: 356, startPoint y: 153, endPoint x: 534, endPoint y: 276, distance: 216.6
click at [534, 276] on div "1 ההההההההההההההההההההההההההההההההההההההההההההההההההההההההההההההההההההההההההההה…" at bounding box center [286, 152] width 548 height 259
type textarea "[DOMAIN_NAME]("rightArrow")"
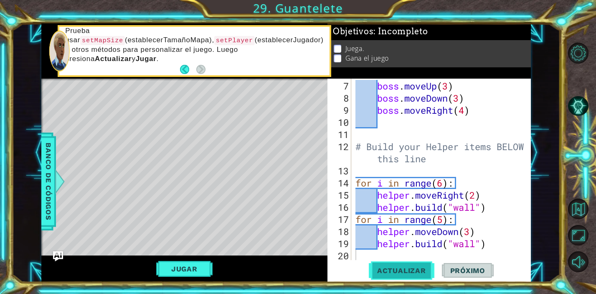
click at [408, 272] on span "Actualizar" at bounding box center [402, 270] width 66 height 8
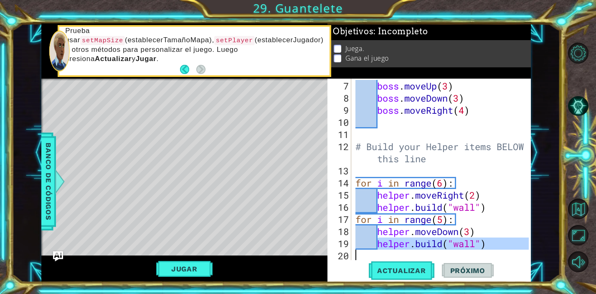
drag, startPoint x: 378, startPoint y: 242, endPoint x: 462, endPoint y: 253, distance: 84.3
click at [462, 253] on div "boss . moveUp ( 3 ) boss . moveDown ( 3 ) boss . moveRight ( 4 ) # Build your H…" at bounding box center [443, 183] width 179 height 206
type textarea "[DOMAIN_NAME]("wall")"
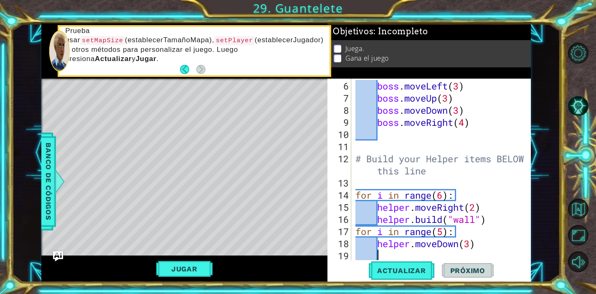
scroll to position [61, 0]
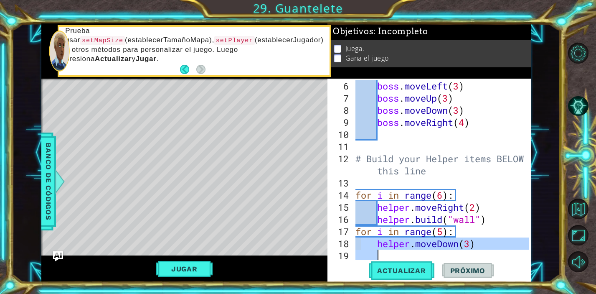
drag, startPoint x: 359, startPoint y: 242, endPoint x: 465, endPoint y: 249, distance: 106.0
click at [465, 249] on div "boss . moveLeft ( 3 ) boss . moveUp ( 3 ) boss . moveDown ( 3 ) boss . moveRigh…" at bounding box center [443, 183] width 179 height 206
type textarea "helper.moveDown(3)"
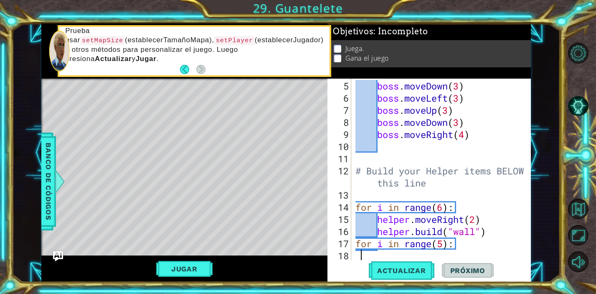
scroll to position [48, 0]
click at [401, 275] on button "Actualizar" at bounding box center [402, 270] width 66 height 20
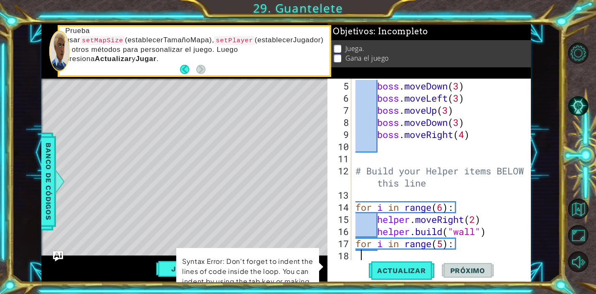
click at [381, 253] on div "boss . moveDown ( 3 ) boss . moveLeft ( 3 ) boss . moveUp ( 3 ) boss . moveDown…" at bounding box center [443, 183] width 179 height 206
type textarea "h"
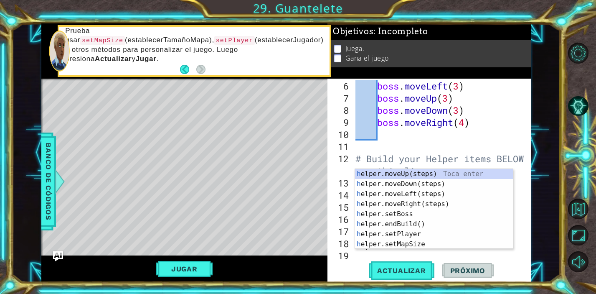
scroll to position [61, 0]
click at [392, 175] on div "h elper.moveUp(steps) Toca enter h elper.moveDown(steps) Toca enter h elper.mov…" at bounding box center [434, 219] width 158 height 100
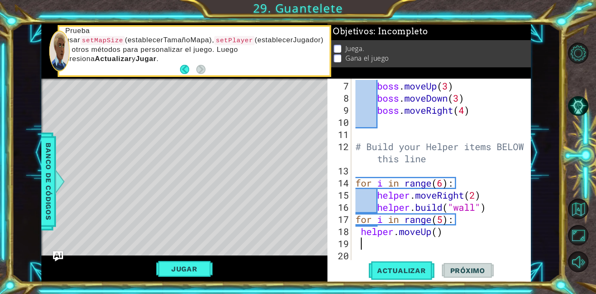
scroll to position [73, 0]
click at [440, 236] on div "boss . moveUp ( 3 ) boss . moveDown ( 3 ) boss . moveRight ( 4 ) # Build your H…" at bounding box center [443, 183] width 179 height 206
click at [437, 232] on div "boss . moveUp ( 3 ) boss . moveDown ( 3 ) boss . moveRight ( 4 ) # Build your H…" at bounding box center [443, 183] width 179 height 206
click at [416, 267] on span "Actualizar" at bounding box center [402, 270] width 66 height 8
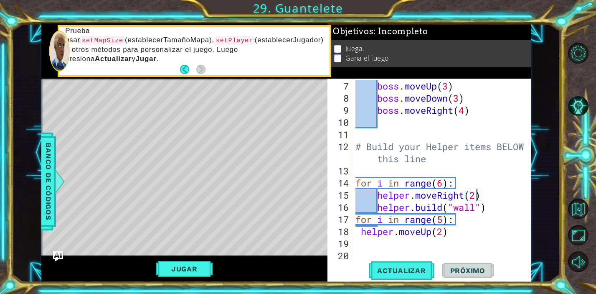
click at [476, 199] on div "boss . moveUp ( 3 ) boss . moveDown ( 3 ) boss . moveRight ( 4 ) # Build your H…" at bounding box center [443, 183] width 179 height 206
click at [409, 268] on span "Actualizar" at bounding box center [402, 270] width 66 height 8
click at [444, 235] on div "boss . moveUp ( 3 ) boss . moveDown ( 3 ) boss . moveRight ( 4 ) # Build your H…" at bounding box center [443, 183] width 179 height 206
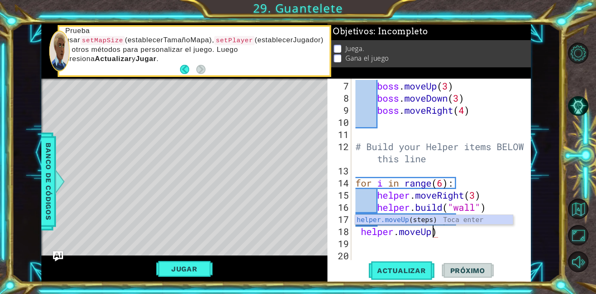
scroll to position [0, 3]
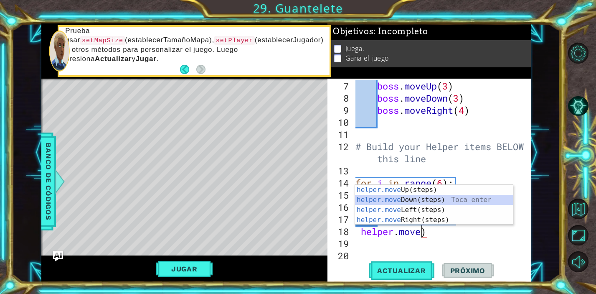
click at [451, 201] on div "helper.move Up(steps) Toca enter helper.move Down(steps) Toca enter helper.move…" at bounding box center [434, 215] width 158 height 60
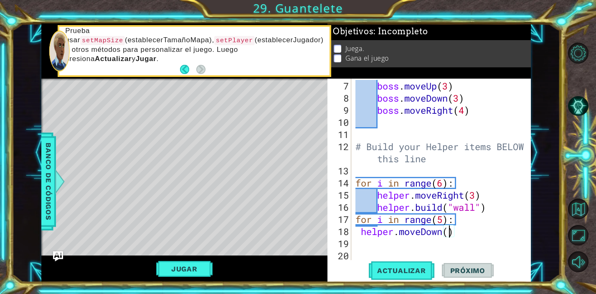
type textarea "helper.moveDown(3)"
click at [405, 242] on div "boss . moveUp ( 3 ) boss . moveDown ( 3 ) boss . moveRight ( 4 ) # Build your H…" at bounding box center [443, 183] width 179 height 206
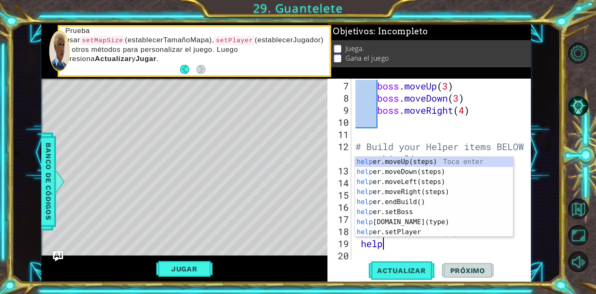
scroll to position [0, 1]
type textarea "helper"
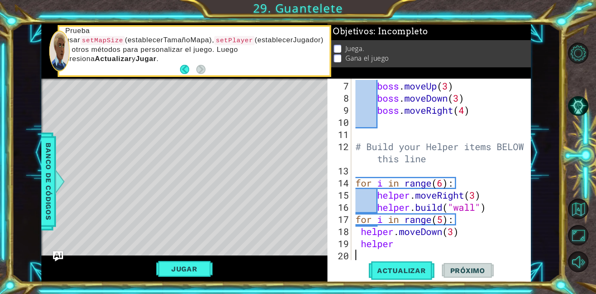
click at [424, 256] on div "boss . moveUp ( 3 ) boss . moveDown ( 3 ) boss . moveRight ( 4 ) # Build your H…" at bounding box center [443, 183] width 179 height 206
click at [396, 244] on div "boss . moveUp ( 3 ) boss . moveDown ( 3 ) boss . moveRight ( 4 ) # Build your H…" at bounding box center [443, 183] width 179 height 206
click at [456, 231] on div "boss . moveUp ( 3 ) boss . moveDown ( 3 ) boss . moveRight ( 4 ) # Build your H…" at bounding box center [443, 183] width 179 height 206
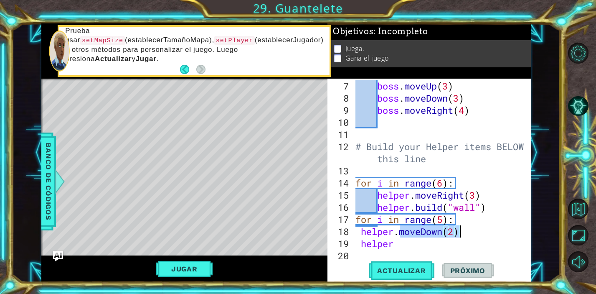
drag, startPoint x: 397, startPoint y: 233, endPoint x: 459, endPoint y: 233, distance: 61.4
click at [459, 233] on div "boss . moveUp ( 3 ) boss . moveDown ( 3 ) boss . moveRight ( 4 ) # Build your H…" at bounding box center [443, 183] width 179 height 206
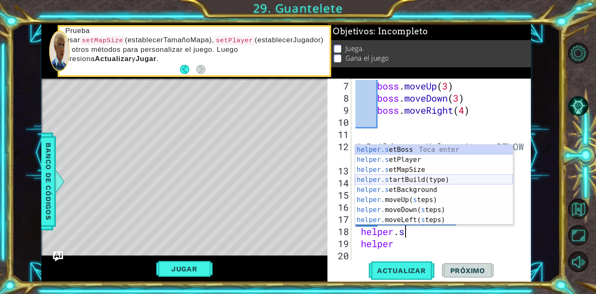
click at [451, 180] on div "helper.s etBoss Toca enter helper.s etPlayer Toca enter helper.s etMapSize Toca…" at bounding box center [434, 195] width 158 height 100
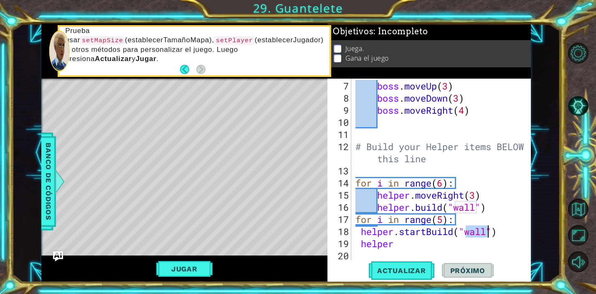
click at [447, 248] on div "boss . moveUp ( 3 ) boss . moveDown ( 3 ) boss . moveRight ( 4 ) # Build your H…" at bounding box center [443, 183] width 179 height 206
paste textarea "moveDown(2)"
click at [395, 244] on div "boss . moveUp ( 3 ) boss . moveDown ( 3 ) boss . moveRight ( 4 ) # Build your H…" at bounding box center [443, 183] width 179 height 206
type textarea "helper.moveDown(2)"
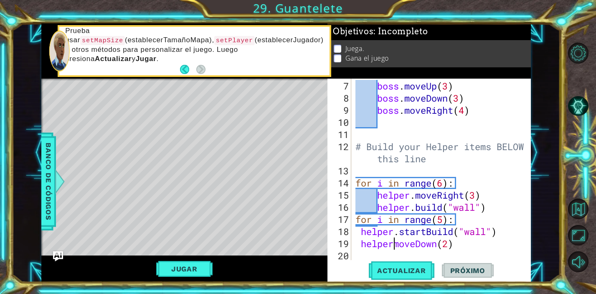
scroll to position [0, 2]
click at [462, 247] on div "boss . moveUp ( 3 ) boss . moveDown ( 3 ) boss . moveRight ( 4 ) # Build your H…" at bounding box center [443, 183] width 179 height 206
click at [403, 256] on div "boss . moveUp ( 3 ) boss . moveDown ( 3 ) boss . moveRight ( 4 ) # Build your H…" at bounding box center [443, 183] width 179 height 206
click at [487, 249] on div "boss . moveUp ( 3 ) boss . moveDown ( 3 ) boss . moveRight ( 4 ) # Build your H…" at bounding box center [443, 183] width 179 height 206
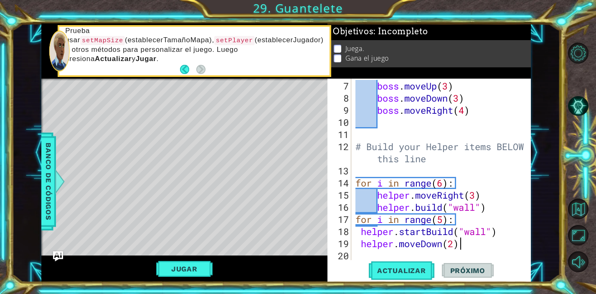
click at [462, 244] on div "boss . moveUp ( 3 ) boss . moveDown ( 3 ) boss . moveRight ( 4 ) # Build your H…" at bounding box center [443, 183] width 179 height 206
type textarea "helper.moveDown(2)"
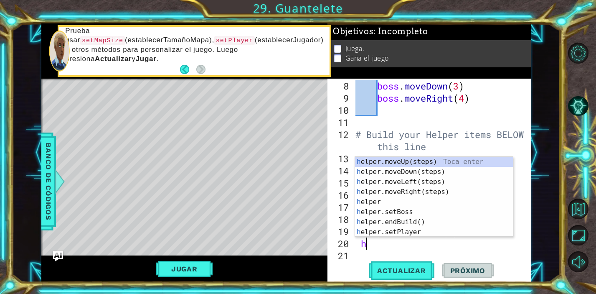
scroll to position [0, 0]
type textarea "hel"
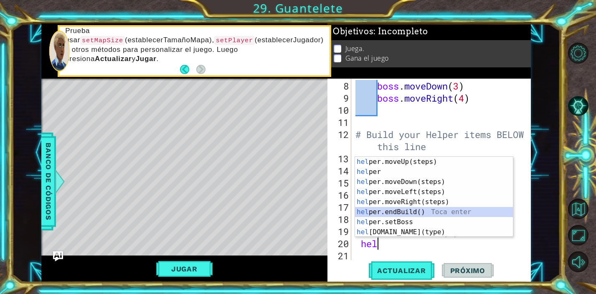
click at [418, 212] on div "hel per.moveUp(steps) Toca enter hel per Toca enter hel per.moveDown(steps) Toc…" at bounding box center [434, 207] width 158 height 100
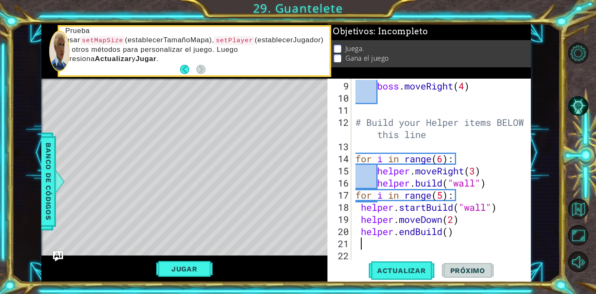
click at [450, 234] on div "boss . moveRight ( 4 ) # Build your Helper items BELOW this line for i in range…" at bounding box center [443, 183] width 179 height 206
type textarea "helper.endBuild()"
click at [475, 239] on div "boss . moveRight ( 4 ) # Build your Helper items BELOW this line for i in range…" at bounding box center [443, 183] width 179 height 206
click at [502, 183] on div "boss . moveRight ( 4 ) # Build your Helper items BELOW this line for i in range…" at bounding box center [443, 183] width 179 height 206
type textarea "[DOMAIN_NAME]("wall")"
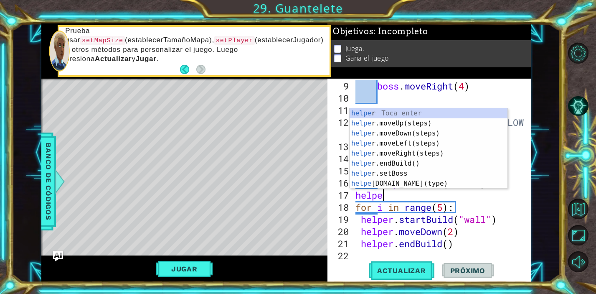
type textarea "helper"
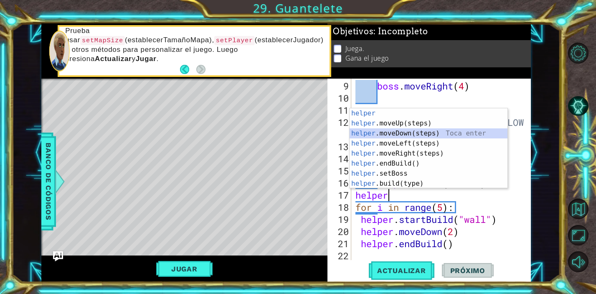
click at [468, 135] on div "helper Toca enter helper .moveUp(steps) Toca enter helper .moveDown(steps) Toca…" at bounding box center [429, 158] width 158 height 100
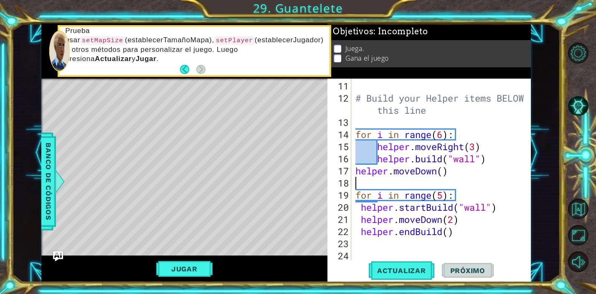
scroll to position [109, 0]
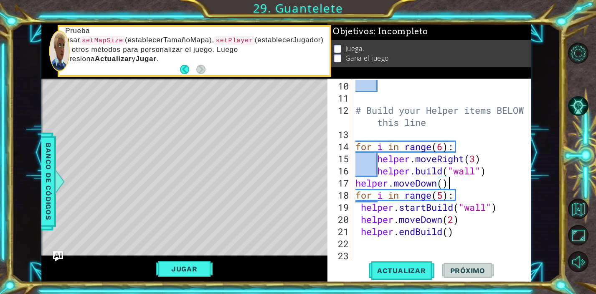
click at [443, 196] on div "# Build your Helper items BELOW this line for i in range ( 6 ) : helper . moveR…" at bounding box center [443, 183] width 179 height 206
click at [455, 221] on div "# Build your Helper items BELOW this line for i in range ( 6 ) : helper . moveR…" at bounding box center [443, 183] width 179 height 206
type textarea "helper.moveDown(2)"
click at [400, 269] on span "Actualizar" at bounding box center [402, 270] width 66 height 8
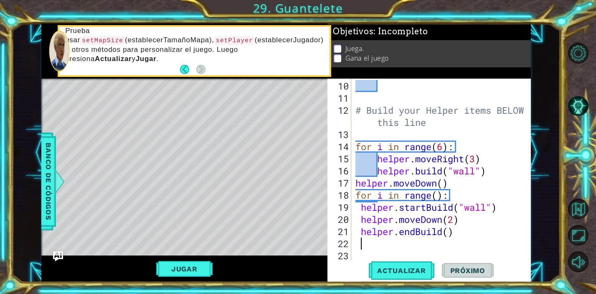
click at [486, 239] on div "# Build your Helper items BELOW this line for i in range ( 6 ) : helper . moveR…" at bounding box center [443, 183] width 179 height 206
click at [442, 182] on div "# Build your Helper items BELOW this line for i in range ( 6 ) : helper . moveR…" at bounding box center [443, 183] width 179 height 206
click at [438, 195] on div "# Build your Helper items BELOW this line for i in range ( 6 ) : helper . moveR…" at bounding box center [443, 183] width 179 height 206
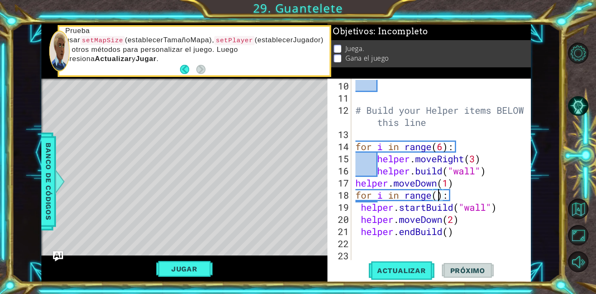
scroll to position [0, 4]
type textarea "for i in range(1):"
click at [401, 251] on div "# Build your Helper items BELOW this line for i in range ( 6 ) : helper . moveR…" at bounding box center [443, 183] width 179 height 206
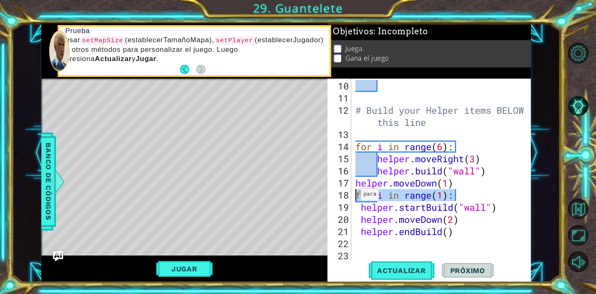
drag, startPoint x: 460, startPoint y: 195, endPoint x: 348, endPoint y: 197, distance: 112.0
click at [348, 197] on div "10 11 12 13 14 15 16 17 18 19 20 21 22 23 # Build your Helper items BELOW this …" at bounding box center [428, 170] width 201 height 182
type textarea "for i in range(1):"
type textarea "helper.moveDown(1)"
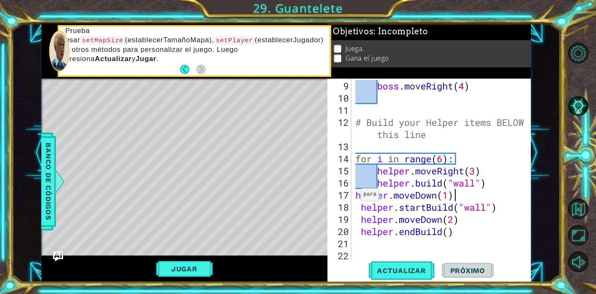
scroll to position [97, 0]
click at [478, 244] on div "boss . moveRight ( 4 ) # Build your Helper items BELOW this line for i in range…" at bounding box center [443, 183] width 179 height 206
click at [400, 270] on span "Actualizar" at bounding box center [402, 270] width 66 height 8
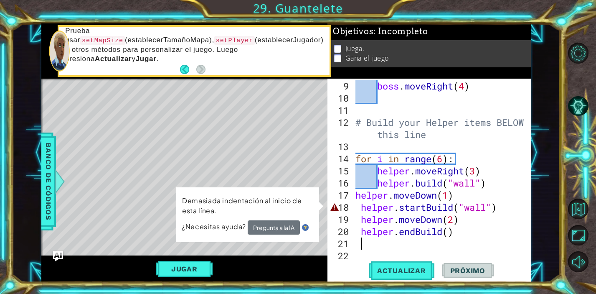
click at [363, 210] on div "boss . moveRight ( 4 ) # Build your Helper items BELOW this line for i in range…" at bounding box center [443, 183] width 179 height 206
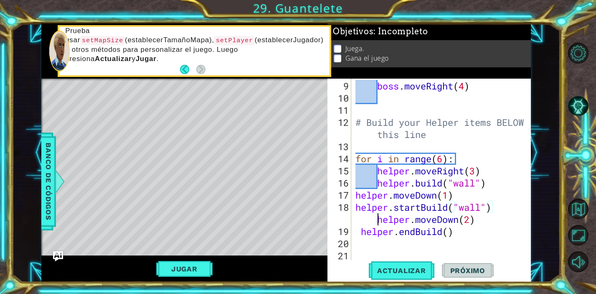
click at [373, 220] on div "boss . moveRight ( 4 ) # Build your Helper items BELOW this line for i in range…" at bounding box center [443, 183] width 179 height 206
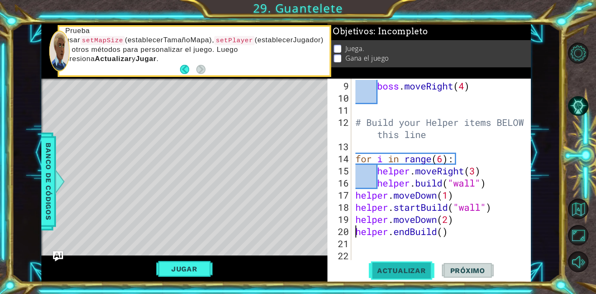
click at [408, 274] on span "Actualizar" at bounding box center [402, 270] width 66 height 8
click at [449, 197] on div "boss . moveRight ( 4 ) # Build your Helper items BELOW this line for i in range…" at bounding box center [443, 183] width 179 height 206
click at [410, 268] on span "Actualizar" at bounding box center [402, 270] width 66 height 8
click at [451, 220] on div "boss . moveRight ( 4 ) # Build your Helper items BELOW this line for i in range…" at bounding box center [443, 183] width 179 height 206
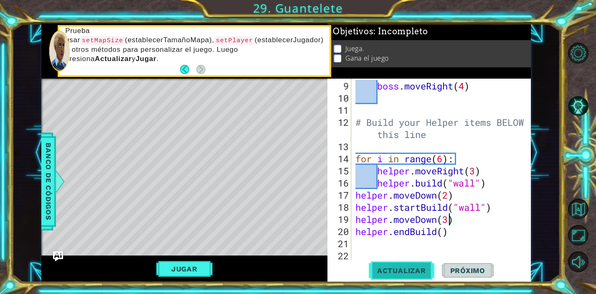
type textarea "helper.moveDown(3)"
click at [406, 268] on span "Actualizar" at bounding box center [402, 270] width 66 height 8
click at [405, 246] on div "boss . moveRight ( 4 ) # Build your Helper items BELOW this line for i in range…" at bounding box center [443, 183] width 179 height 206
click at [449, 221] on div "boss . moveRight ( 4 ) # Build your Helper items BELOW this line for i in range…" at bounding box center [443, 183] width 179 height 206
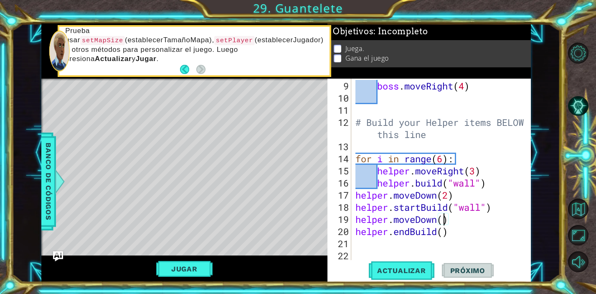
scroll to position [0, 4]
click at [406, 272] on span "Actualizar" at bounding box center [402, 270] width 66 height 8
click at [449, 198] on div "boss . moveRight ( 4 ) # Build your Helper items BELOW this line for i in range…" at bounding box center [443, 183] width 179 height 206
click at [403, 268] on span "Actualizar" at bounding box center [402, 270] width 66 height 8
click at [415, 267] on span "Actualizar" at bounding box center [402, 270] width 66 height 8
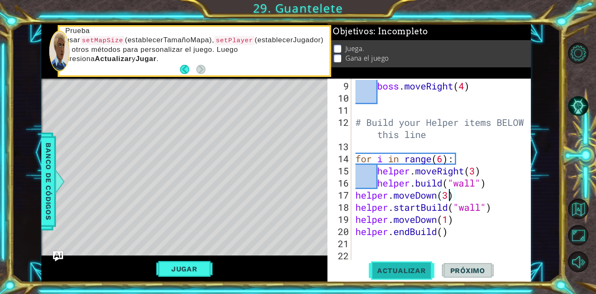
click at [417, 272] on span "Actualizar" at bounding box center [402, 270] width 66 height 8
click at [405, 277] on button "Actualizar" at bounding box center [402, 270] width 66 height 20
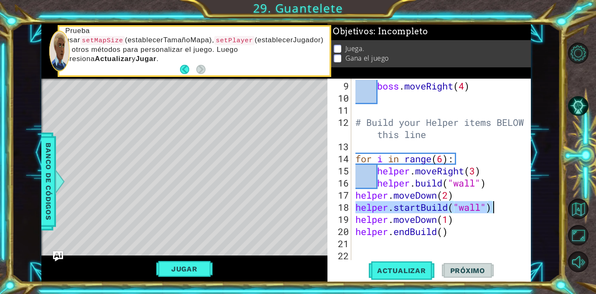
drag, startPoint x: 356, startPoint y: 206, endPoint x: 492, endPoint y: 211, distance: 135.9
click at [492, 211] on div "boss . moveRight ( 4 ) # Build your Helper items BELOW this line for i in range…" at bounding box center [443, 183] width 179 height 206
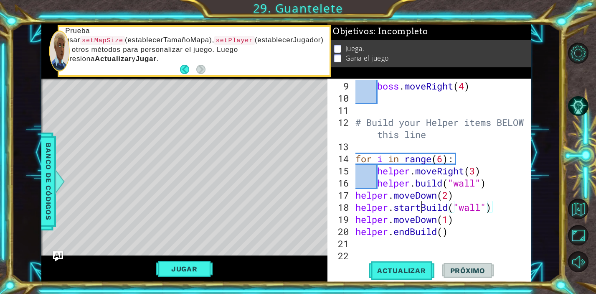
click at [421, 209] on div "boss . moveRight ( 4 ) # Build your Helper items BELOW this line for i in range…" at bounding box center [443, 183] width 179 height 206
click at [426, 210] on div "boss . moveRight ( 4 ) # Build your Helper items BELOW this line for i in range…" at bounding box center [443, 183] width 179 height 206
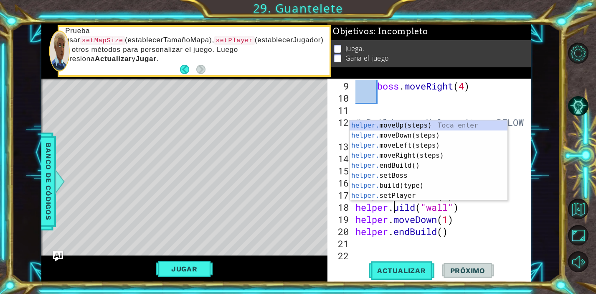
type textarea "[DOMAIN_NAME]("wall")"
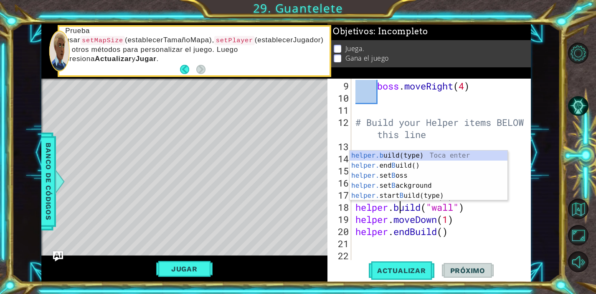
click at [497, 239] on div "boss . moveRight ( 4 ) # Build your Helper items BELOW this line for i in range…" at bounding box center [443, 183] width 179 height 206
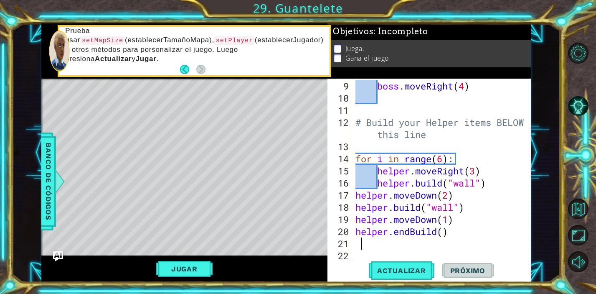
scroll to position [0, 0]
click at [409, 275] on button "Actualizar" at bounding box center [402, 270] width 66 height 20
click at [408, 269] on span "Actualizar" at bounding box center [402, 270] width 66 height 8
click at [450, 236] on div "boss . moveRight ( 4 ) # Build your Helper items BELOW this line for i in range…" at bounding box center [443, 183] width 179 height 206
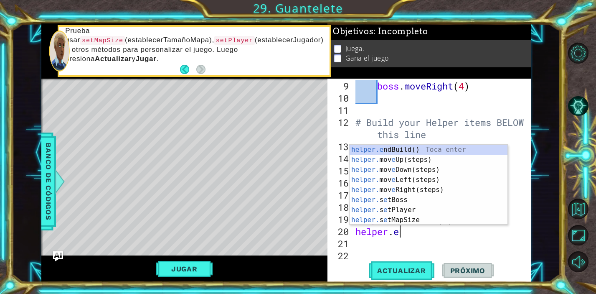
type textarea "helper."
click at [431, 160] on div "helper. moveUp(steps) Toca enter helper. moveDown(steps) Toca enter helper. mov…" at bounding box center [429, 195] width 158 height 100
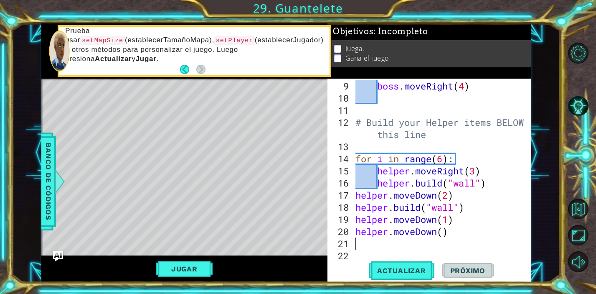
click at [446, 232] on div "boss . moveRight ( 4 ) # Build your Helper items BELOW this line for i in range…" at bounding box center [443, 183] width 179 height 206
type textarea "helper.moveDown(2)"
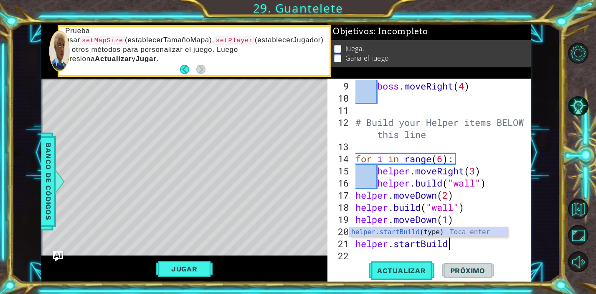
scroll to position [0, 4]
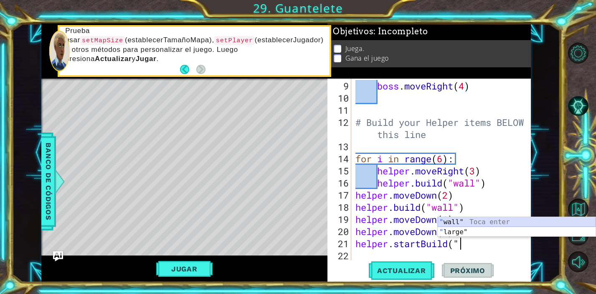
click at [458, 222] on div "" wall" Toca enter " large" Toca enter" at bounding box center [517, 237] width 158 height 40
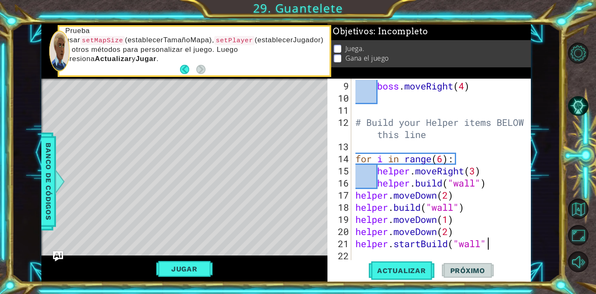
scroll to position [0, 6]
click at [486, 226] on div "boss . moveRight ( 4 ) # Build your Helper items BELOW this line for i in range…" at bounding box center [443, 183] width 179 height 206
click at [401, 274] on span "Actualizar" at bounding box center [402, 270] width 66 height 8
click at [449, 235] on div "boss . moveRight ( 4 ) # Build your Helper items BELOW this line for i in range…" at bounding box center [443, 183] width 179 height 206
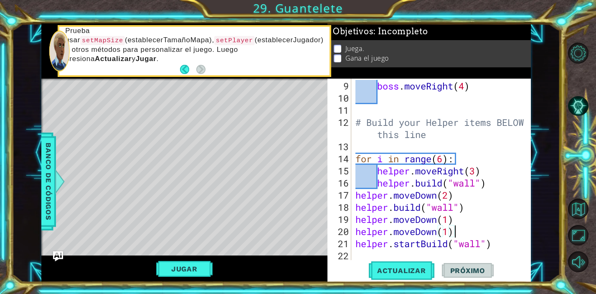
click at [457, 235] on div "boss . moveRight ( 4 ) # Build your Helper items BELOW this line for i in range…" at bounding box center [443, 183] width 179 height 206
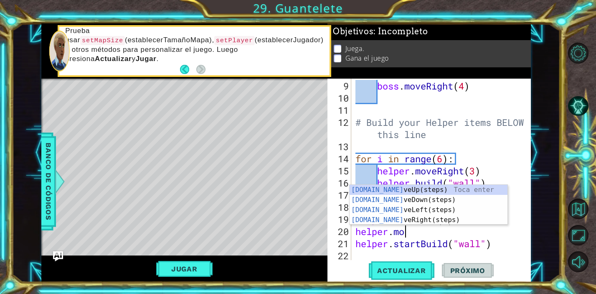
type textarea "helper"
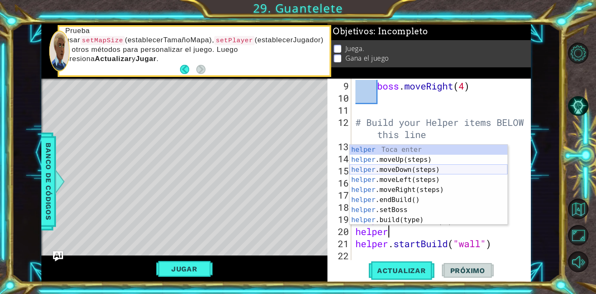
click at [462, 170] on div "helper Toca enter helper .moveUp(steps) Toca enter helper .moveDown(steps) Toca…" at bounding box center [429, 195] width 158 height 100
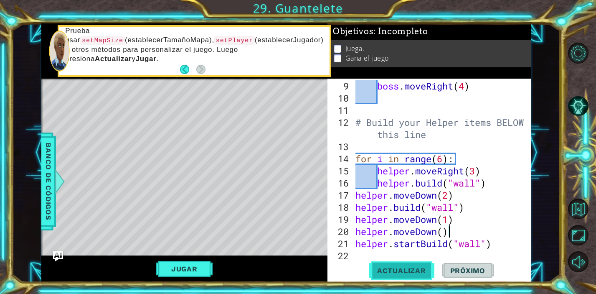
click at [403, 273] on span "Actualizar" at bounding box center [402, 270] width 66 height 8
click at [450, 221] on div "boss . moveRight ( 4 ) # Build your Helper items BELOW this line for i in range…" at bounding box center [443, 183] width 179 height 206
click at [449, 236] on div "boss . moveRight ( 4 ) # Build your Helper items BELOW this line for i in range…" at bounding box center [443, 183] width 179 height 206
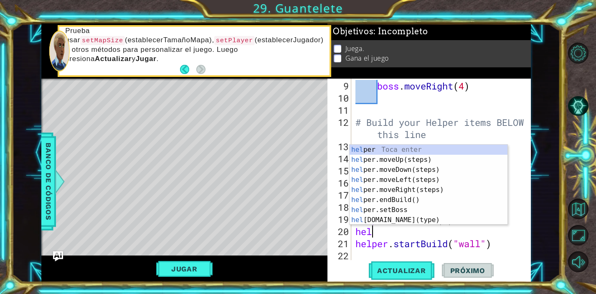
type textarea "h"
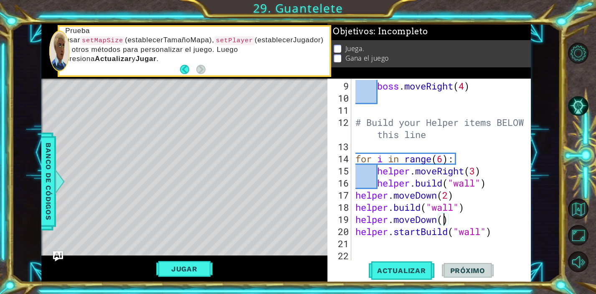
type textarea "helper.moveDown(2)"
click at [436, 244] on div "boss . moveRight ( 4 ) # Build your Helper items BELOW this line for i in range…" at bounding box center [443, 183] width 179 height 206
type textarea "h"
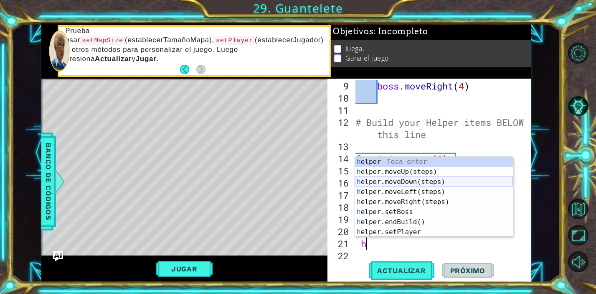
click at [430, 182] on div "h elper Toca enter h elper.moveUp(steps) Toca enter h elper.moveDown(steps) Toc…" at bounding box center [434, 207] width 158 height 100
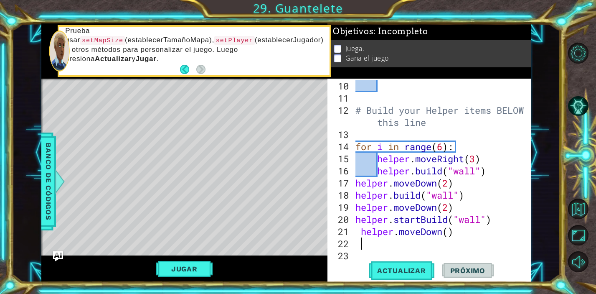
scroll to position [109, 0]
click at [409, 274] on button "Actualizar" at bounding box center [402, 270] width 66 height 20
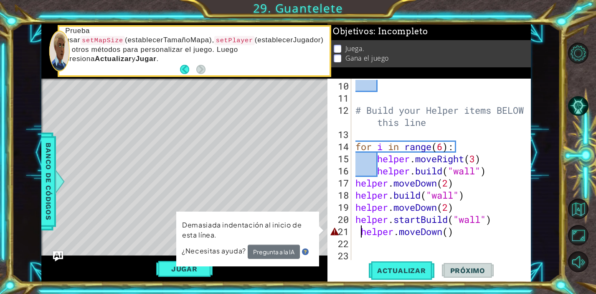
click at [361, 234] on div "# Build your Helper items BELOW this line for i in range ( 6 ) : helper . moveR…" at bounding box center [443, 183] width 179 height 206
type textarea "helper.moveDown()"
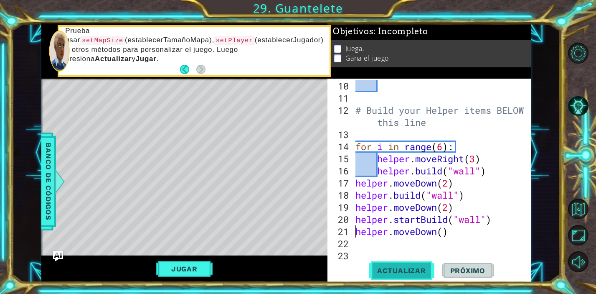
click at [411, 272] on span "Actualizar" at bounding box center [402, 270] width 66 height 8
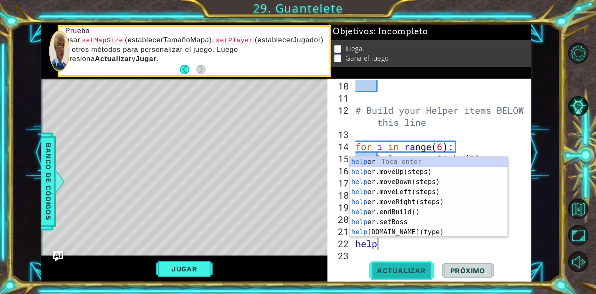
scroll to position [0, 1]
type textarea "helper."
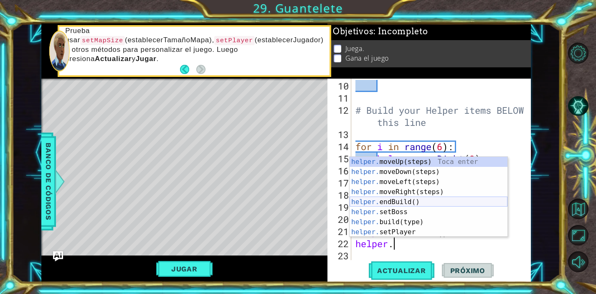
click at [405, 201] on div "helper. moveUp(steps) Toca enter helper. moveDown(steps) Toca enter helper. mov…" at bounding box center [429, 207] width 158 height 100
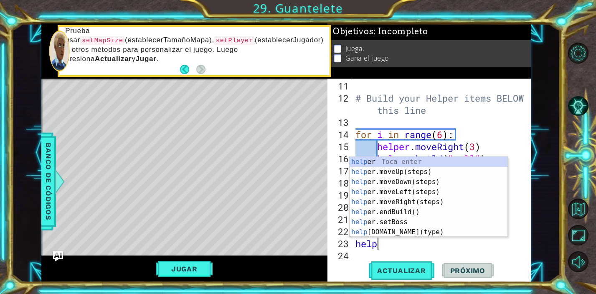
scroll to position [0, 1]
type textarea "helper"
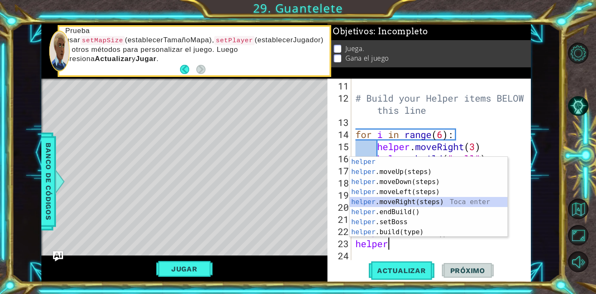
click at [387, 201] on div "helper Toca enter helper .moveUp(steps) Toca enter helper .moveDown(steps) Toca…" at bounding box center [429, 207] width 158 height 100
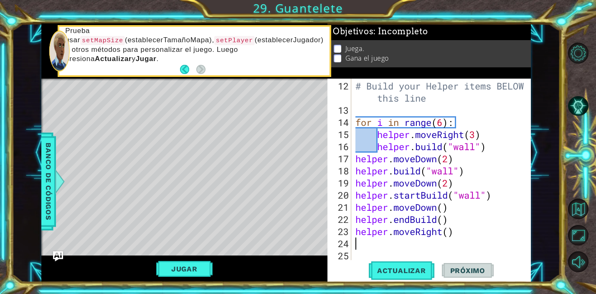
scroll to position [133, 0]
click at [449, 235] on div "# Build your Helper items BELOW this line for i in range ( 6 ) : helper . moveR…" at bounding box center [443, 189] width 179 height 218
type textarea "helper.moveRight(3)"
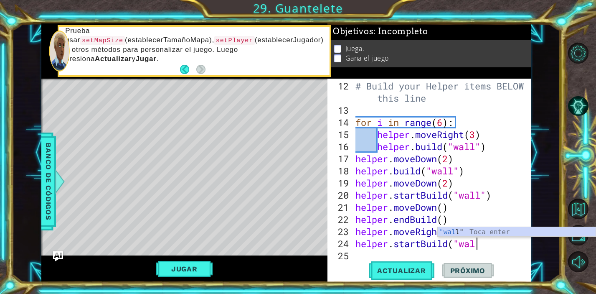
scroll to position [0, 5]
type textarea "helper.startBuild("wall")"
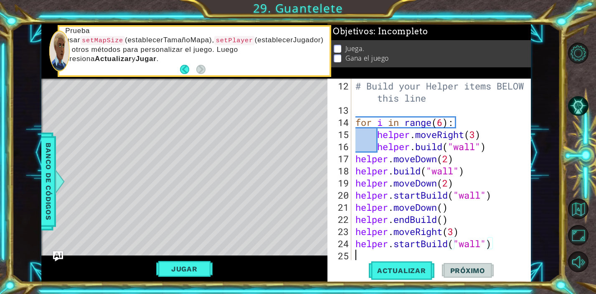
click at [396, 254] on div "# Build your Helper items BELOW this line for i in range ( 6 ) : helper . moveR…" at bounding box center [443, 189] width 179 height 218
click at [443, 234] on div "# Build your Helper items BELOW this line for i in range ( 6 ) : helper . moveR…" at bounding box center [443, 189] width 179 height 218
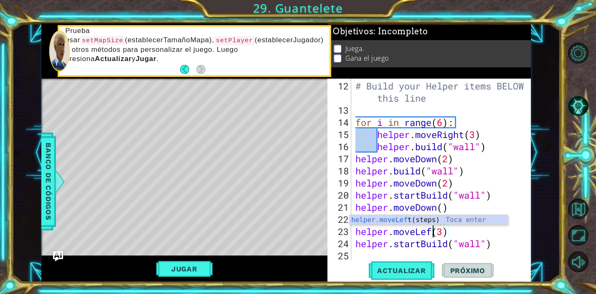
type textarea "helper.moveLeft(3)"
click at [367, 256] on div "# Build your Helper items BELOW this line for i in range ( 6 ) : helper . moveR…" at bounding box center [443, 189] width 179 height 218
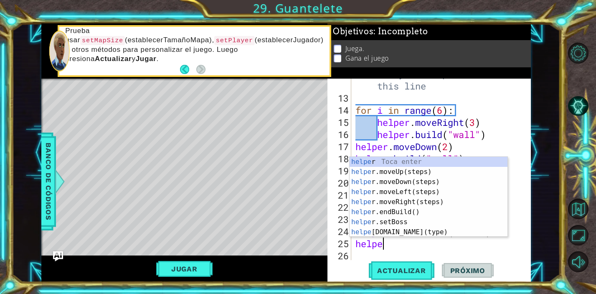
scroll to position [0, 1]
type textarea "helper"
click at [390, 194] on div "helper Toca enter helper .moveUp(steps) Toca enter helper .moveDown(steps) Toca…" at bounding box center [429, 207] width 158 height 100
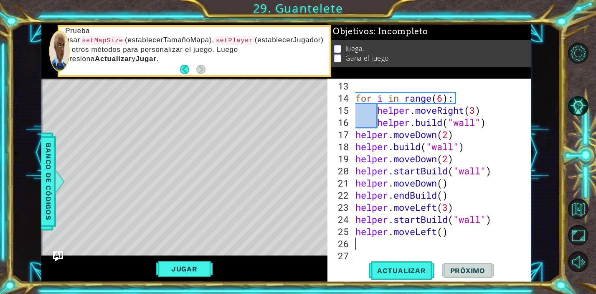
scroll to position [157, 0]
click at [444, 234] on div "for i in range ( 6 ) : helper . moveRight ( 3 ) helper . build ( "wall" ) helpe…" at bounding box center [443, 183] width 179 height 206
type textarea "helper.moveLeft(3)"
click at [357, 242] on div "for i in range ( 6 ) : helper . moveRight ( 3 ) helper . build ( "wall" ) helpe…" at bounding box center [443, 183] width 179 height 206
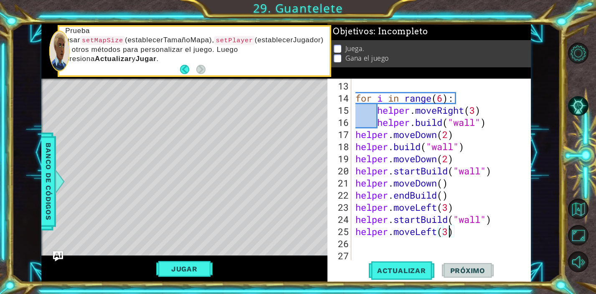
scroll to position [0, 0]
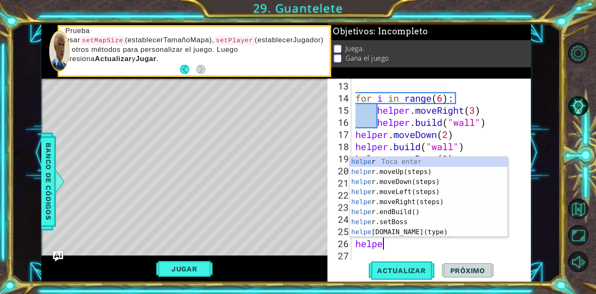
type textarea "helper"
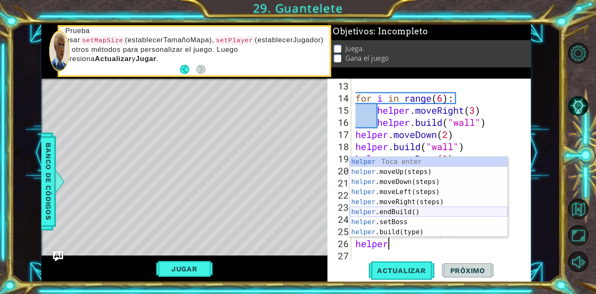
click at [382, 213] on div "helper Toca enter helper .moveUp(steps) Toca enter helper .moveDown(steps) Toca…" at bounding box center [429, 207] width 158 height 100
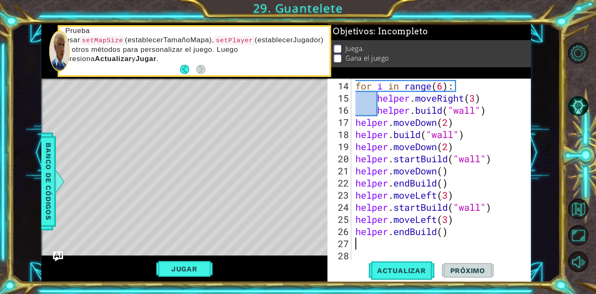
scroll to position [170, 0]
click at [397, 271] on span "Actualizar" at bounding box center [402, 270] width 66 height 8
click at [449, 218] on div "for i in range ( 6 ) : helper . moveRight ( 3 ) helper . build ( "wall" ) helpe…" at bounding box center [443, 183] width 179 height 206
click at [447, 198] on div "for i in range ( 6 ) : helper . moveRight ( 3 ) helper . build ( "wall" ) helpe…" at bounding box center [443, 183] width 179 height 206
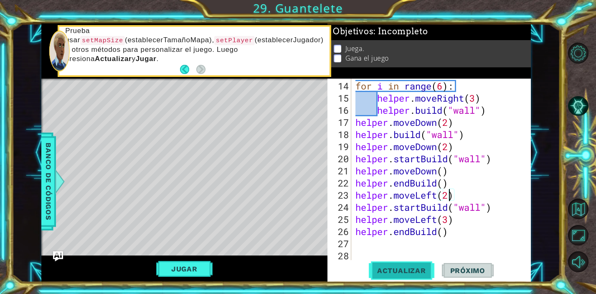
click at [403, 266] on span "Actualizar" at bounding box center [402, 270] width 66 height 8
click at [447, 223] on div "for i in range ( 6 ) : helper . moveRight ( 3 ) helper . build ( "wall" ) helpe…" at bounding box center [443, 183] width 179 height 206
click at [419, 267] on span "Actualizar" at bounding box center [402, 270] width 66 height 8
type textarea "helper.endBuild()"
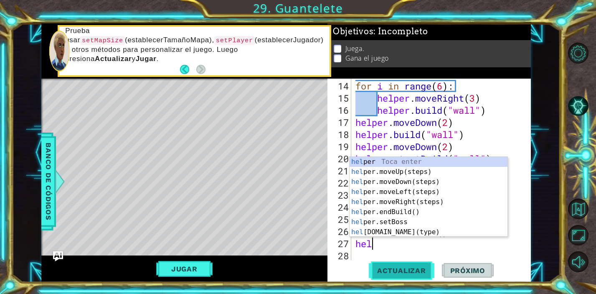
scroll to position [0, 0]
type textarea "helper"
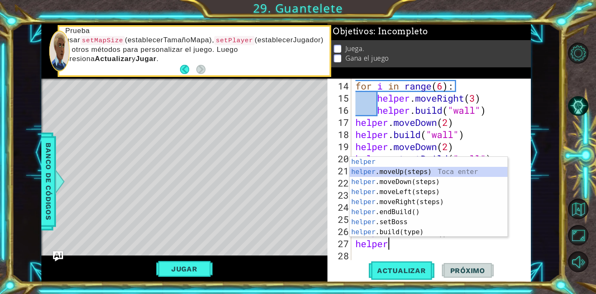
click at [433, 174] on div "helper Toca enter helper .moveUp(steps) Toca enter helper .moveDown(steps) Toca…" at bounding box center [429, 207] width 158 height 100
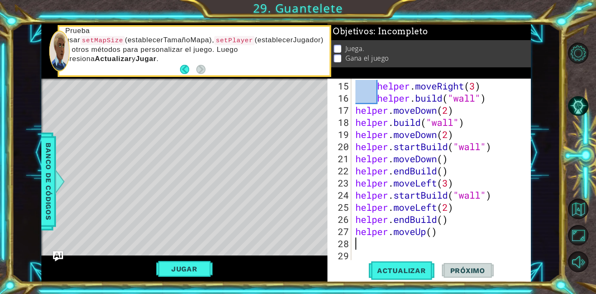
scroll to position [182, 0]
click at [434, 235] on div "helper . moveRight ( 3 ) helper . build ( "wall" ) helper . moveDown ( 2 ) help…" at bounding box center [443, 183] width 179 height 206
type textarea "helper.moveUp(1)"
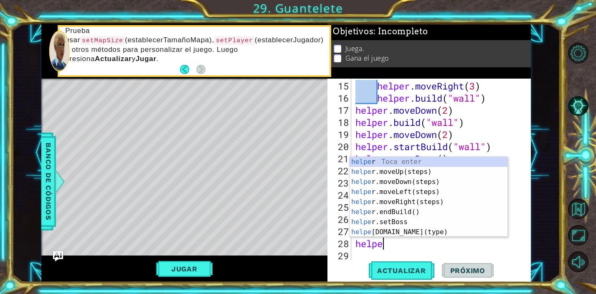
scroll to position [0, 1]
click at [443, 231] on div "helper Toca enter helper .moveUp(steps) Toca enter helper .moveDown(steps) Toca…" at bounding box center [429, 207] width 158 height 100
type textarea "[DOMAIN_NAME]("wall")"
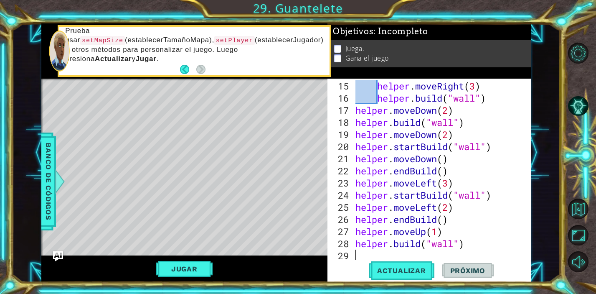
click at [355, 255] on div "helper . moveRight ( 3 ) helper . build ( "wall" ) helper . moveDown ( 2 ) help…" at bounding box center [443, 183] width 179 height 206
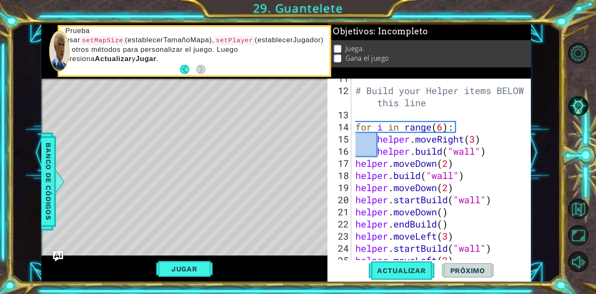
scroll to position [129, 0]
click at [444, 130] on div "# Build your Helper items BELOW this line for i in range ( 6 ) : helper . moveR…" at bounding box center [443, 175] width 179 height 206
click at [497, 128] on div "# Build your Helper items BELOW this line for i in range ( 3 ) : helper . moveR…" at bounding box center [443, 175] width 179 height 206
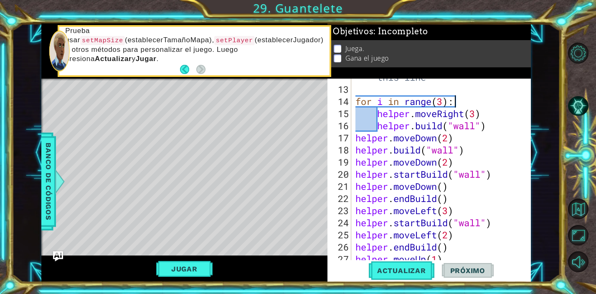
scroll to position [154, 0]
click at [444, 101] on div "# Build your Helper items BELOW this line for i in range ( 3 ) : helper . moveR…" at bounding box center [443, 168] width 179 height 218
click at [476, 116] on div "# Build your Helper items BELOW this line for i in range ( 6 ) : helper . moveR…" at bounding box center [443, 168] width 179 height 218
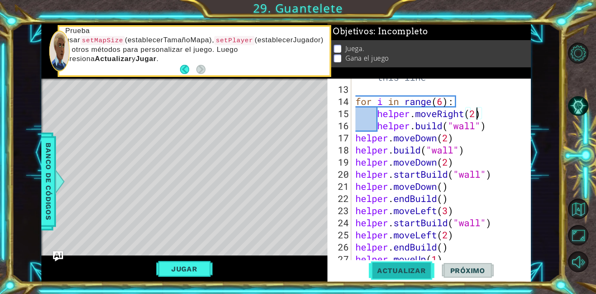
click at [407, 269] on span "Actualizar" at bounding box center [402, 270] width 66 height 8
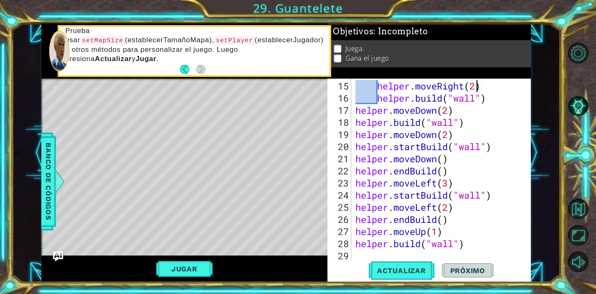
scroll to position [182, 0]
click at [469, 244] on div "helper . moveRight ( 2 ) helper . build ( "wall" ) helper . moveDown ( 2 ) help…" at bounding box center [443, 183] width 179 height 206
type textarea "[DOMAIN_NAME]("wall")"
click at [364, 255] on div "helper . moveRight ( 2 ) helper . build ( "wall" ) helper . moveDown ( 2 ) help…" at bounding box center [443, 183] width 179 height 206
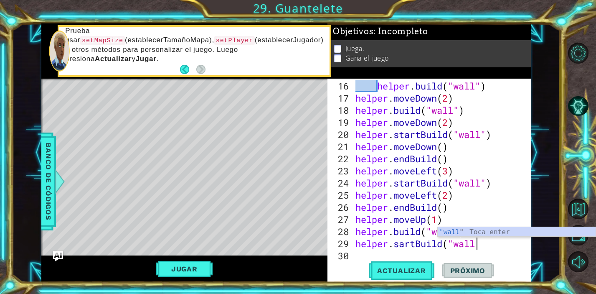
scroll to position [0, 5]
type textarea "helper.sartBuild("wall")"
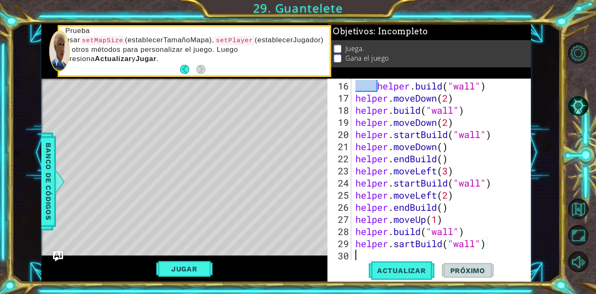
click at [373, 252] on div "helper . build ( "wall" ) helper . moveDown ( 2 ) helper . build ( "wall" ) hel…" at bounding box center [443, 183] width 179 height 206
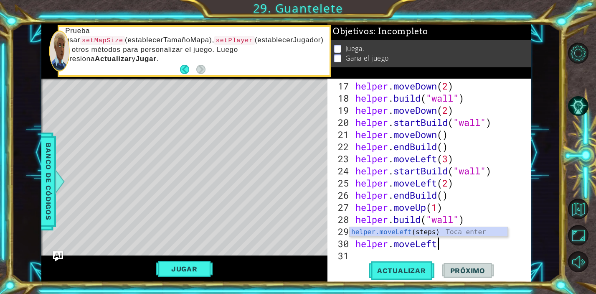
scroll to position [0, 4]
type textarea "helper.moveLeft(2)"
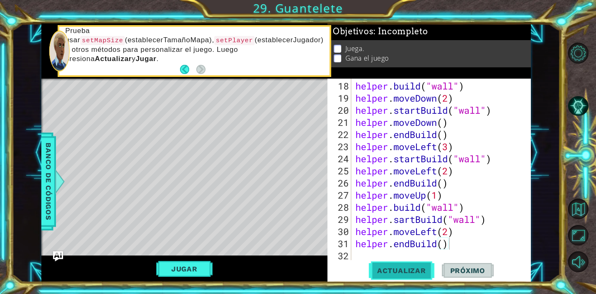
click at [394, 271] on span "Actualizar" at bounding box center [402, 270] width 66 height 8
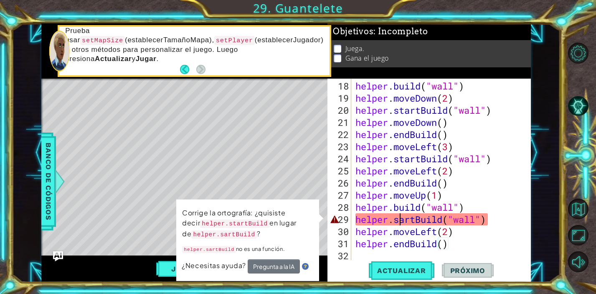
click at [399, 219] on div "helper . build ( "wall" ) helper . moveDown ( 2 ) helper . startBuild ( "wall" …" at bounding box center [443, 183] width 179 height 206
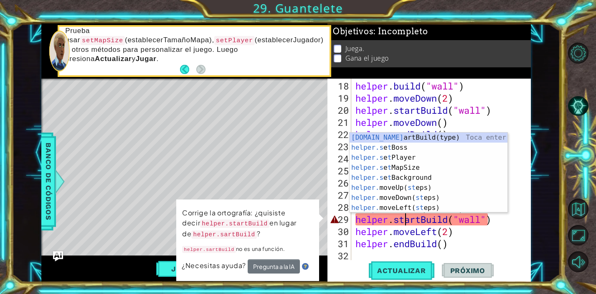
scroll to position [0, 3]
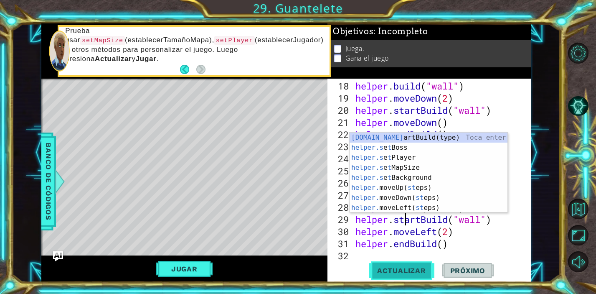
click at [411, 269] on span "Actualizar" at bounding box center [402, 270] width 66 height 8
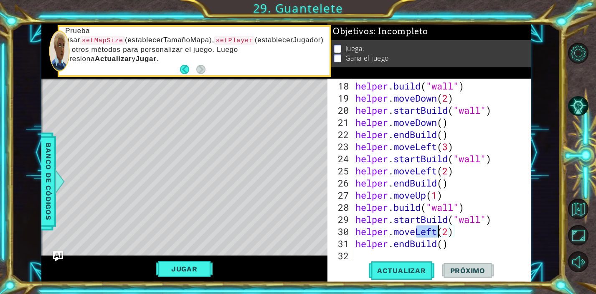
drag, startPoint x: 416, startPoint y: 232, endPoint x: 437, endPoint y: 233, distance: 20.1
click at [437, 233] on div "helper . build ( "wall" ) helper . moveDown ( 2 ) helper . startBuild ( "wall" …" at bounding box center [443, 183] width 179 height 206
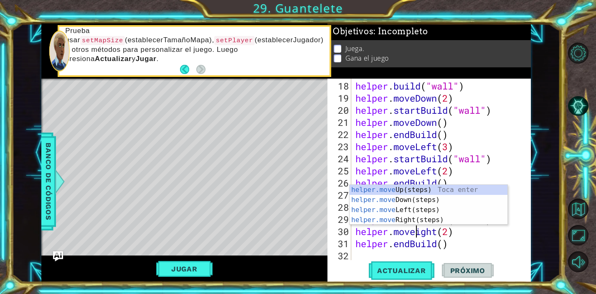
scroll to position [0, 3]
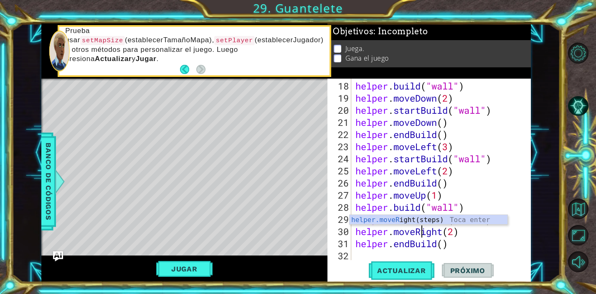
click at [444, 241] on div "helper . build ( "wall" ) helper . moveDown ( 2 ) helper . startBuild ( "wall" …" at bounding box center [443, 183] width 179 height 206
type textarea "helper.endBuild()"
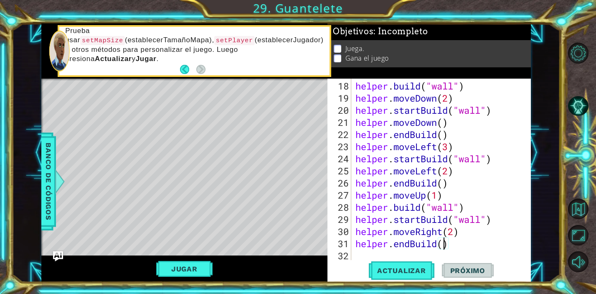
click at [368, 250] on div "helper . build ( "wall" ) helper . moveDown ( 2 ) helper . startBuild ( "wall" …" at bounding box center [443, 183] width 179 height 206
click at [390, 266] on span "Actualizar" at bounding box center [402, 270] width 66 height 8
type textarea "h"
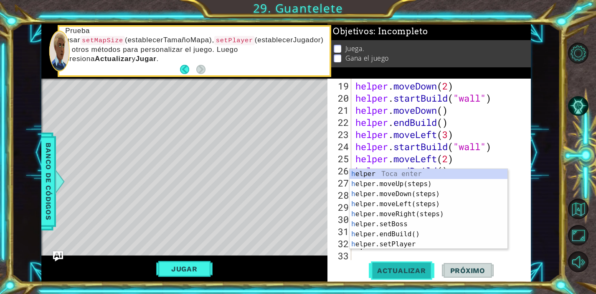
scroll to position [230, 0]
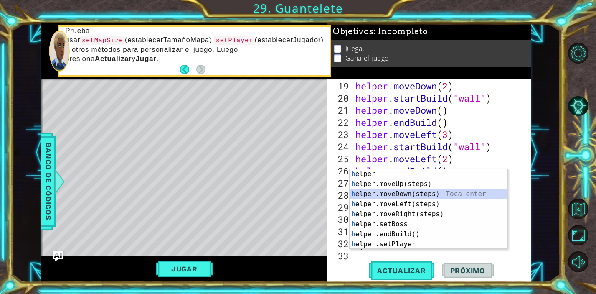
click at [403, 189] on div "h elper Toca enter h elper.moveUp(steps) Toca enter h elper.moveDown(steps) Toc…" at bounding box center [429, 219] width 158 height 100
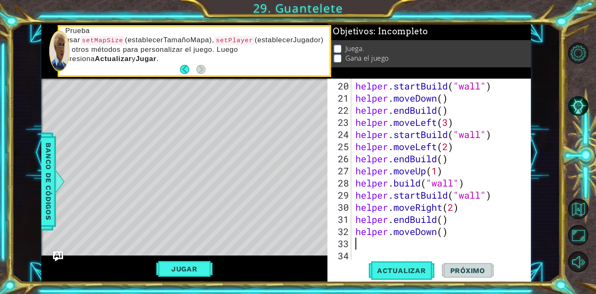
scroll to position [242, 0]
drag, startPoint x: 439, startPoint y: 233, endPoint x: 417, endPoint y: 232, distance: 22.1
click at [417, 232] on div "helper . startBuild ( "wall" ) helper . moveDown ( ) helper . endBuild ( ) help…" at bounding box center [443, 183] width 179 height 206
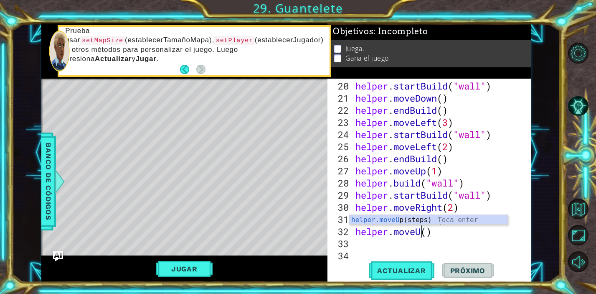
scroll to position [0, 3]
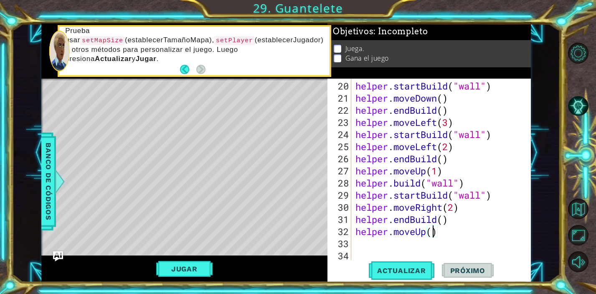
click at [434, 231] on div "helper . startBuild ( "wall" ) helper . moveDown ( ) helper . endBuild ( ) help…" at bounding box center [443, 183] width 179 height 206
type textarea "helper.moveUp(2)"
click at [357, 246] on div "helper . startBuild ( "wall" ) helper . moveDown ( ) helper . endBuild ( ) help…" at bounding box center [443, 183] width 179 height 206
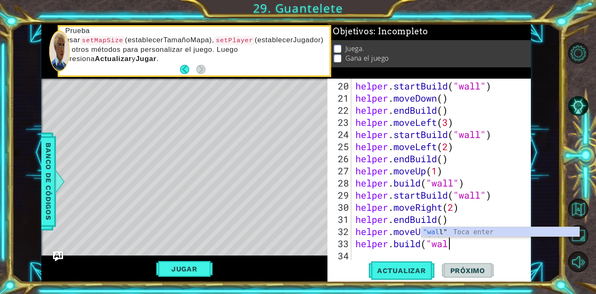
scroll to position [0, 4]
type textarea "[DOMAIN_NAME]("wall")"
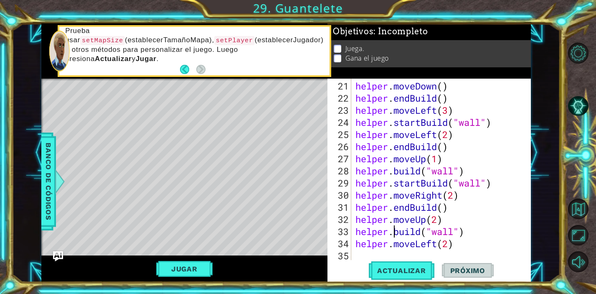
click at [394, 232] on div "helper . moveDown ( ) helper . endBuild ( ) helper . moveLeft ( 3 ) helper . st…" at bounding box center [443, 183] width 179 height 206
click at [400, 234] on div "helper . moveDown ( ) helper . endBuild ( ) helper . moveLeft ( 3 ) helper . st…" at bounding box center [443, 183] width 179 height 206
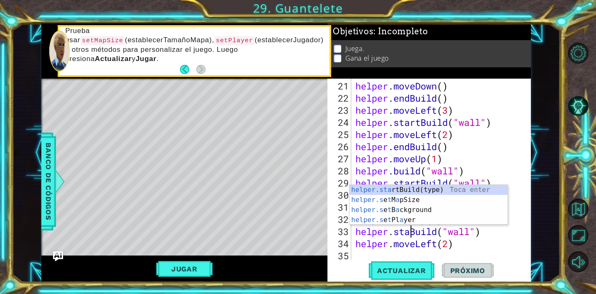
scroll to position [0, 3]
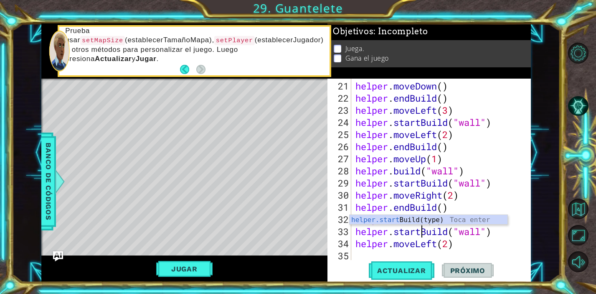
click at [471, 247] on div "helper . moveDown ( ) helper . endBuild ( ) helper . moveLeft ( 3 ) helper . st…" at bounding box center [443, 183] width 179 height 206
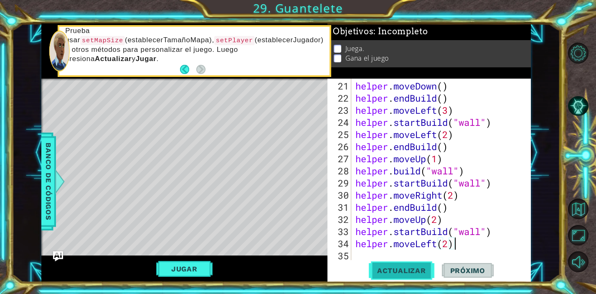
type textarea "helper.moveLeft(2)"
click at [411, 270] on span "Actualizar" at bounding box center [402, 270] width 66 height 8
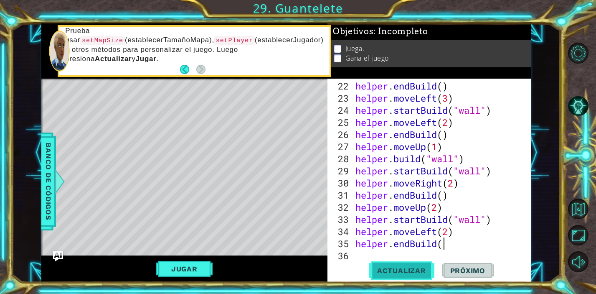
scroll to position [0, 4]
type textarea "helper.endBuild()"
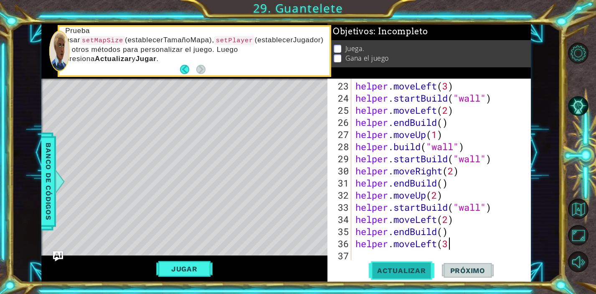
type textarea "helper.moveLeft(3)"
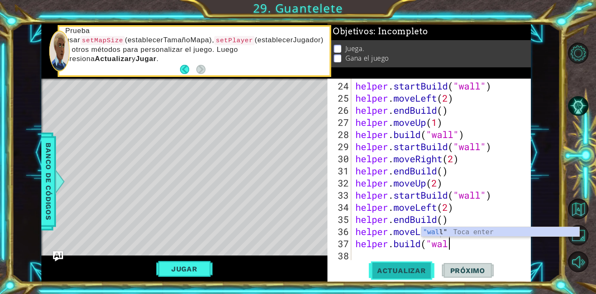
scroll to position [0, 4]
type textarea "[DOMAIN_NAME]("wall")"
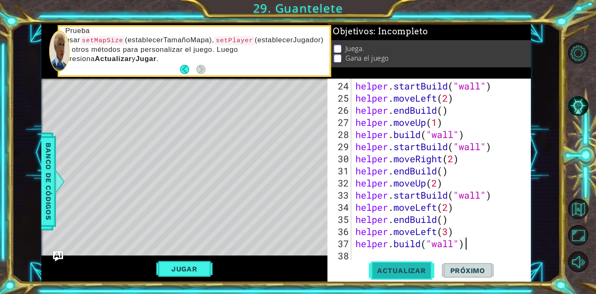
scroll to position [0, 0]
click at [398, 271] on span "Actualizar" at bounding box center [402, 270] width 66 height 8
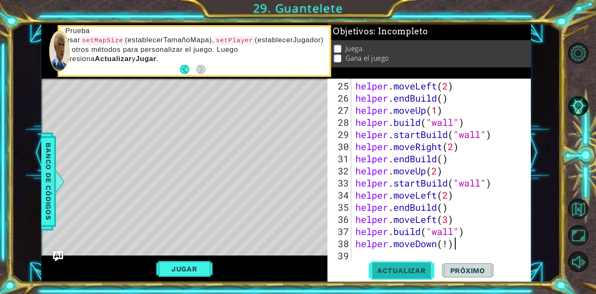
scroll to position [0, 4]
type textarea "helper.moveDown(1)"
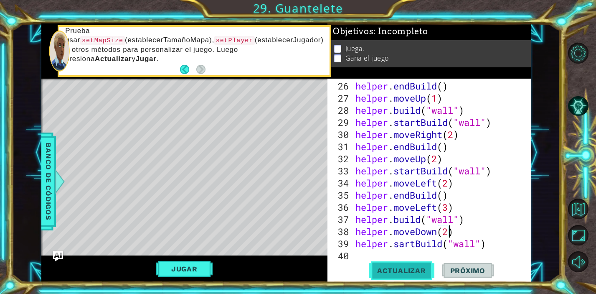
scroll to position [0, 4]
type textarea "helper.sartBuild("wall")"
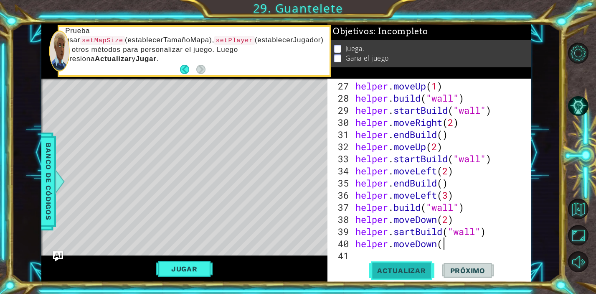
scroll to position [0, 4]
type textarea "helper.moveDown(2)"
click at [414, 255] on div "helper . moveUp ( 1 ) helper . build ( "wall" ) helper . startBuild ( "wall" ) …" at bounding box center [443, 183] width 179 height 206
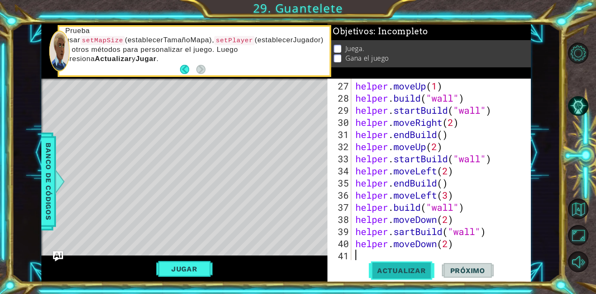
click at [404, 272] on span "Actualizar" at bounding box center [402, 270] width 66 height 8
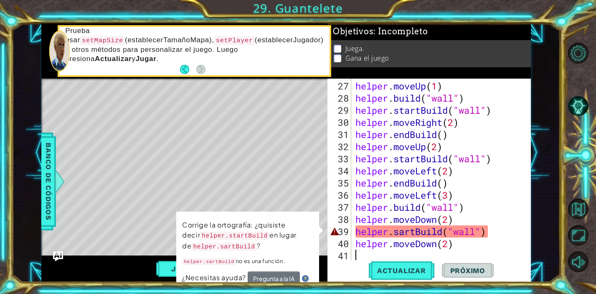
click at [399, 233] on div "helper . moveUp ( 1 ) helper . build ( "wall" ) helper . startBuild ( "wall" ) …" at bounding box center [443, 183] width 179 height 206
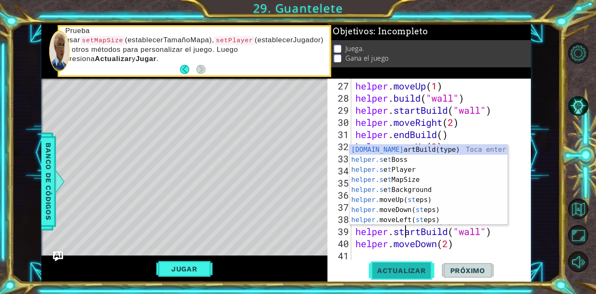
click at [407, 269] on span "Actualizar" at bounding box center [402, 270] width 66 height 8
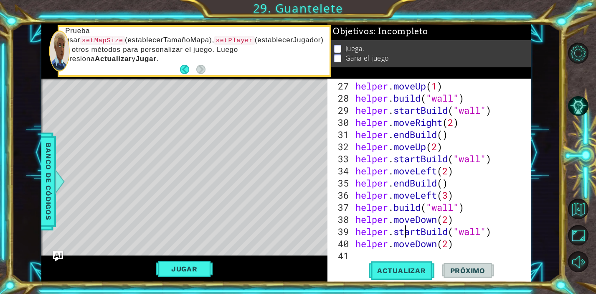
click at [449, 246] on div "helper . moveUp ( 1 ) helper . build ( "wall" ) helper . startBuild ( "wall" ) …" at bounding box center [443, 183] width 179 height 206
click at [420, 271] on span "Actualizar" at bounding box center [402, 270] width 66 height 8
type textarea "helper.moveDown(2)"
click at [413, 275] on button "Actualizar" at bounding box center [402, 270] width 66 height 20
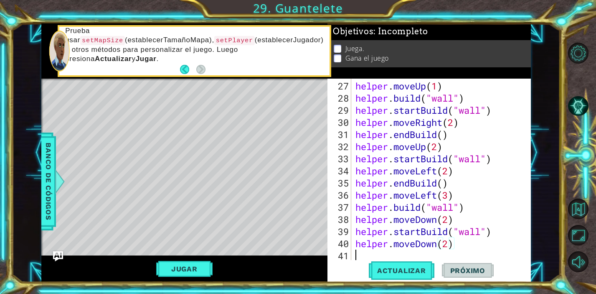
click at [374, 255] on div "helper . moveUp ( 1 ) helper . build ( "wall" ) helper . startBuild ( "wall" ) …" at bounding box center [443, 183] width 179 height 206
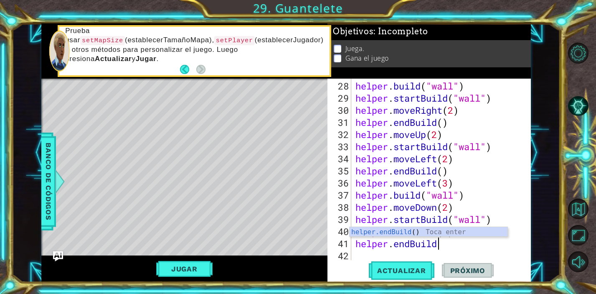
scroll to position [0, 4]
type textarea "helper.endBuild()"
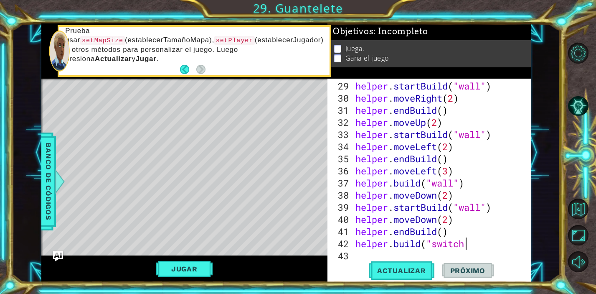
scroll to position [0, 5]
type textarea "[DOMAIN_NAME]("switch")"
click at [48, 174] on span "Banco de códigos" at bounding box center [48, 181] width 13 height 86
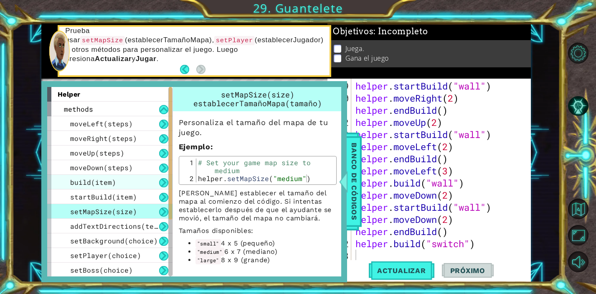
click at [101, 183] on span "build(item)" at bounding box center [93, 182] width 46 height 9
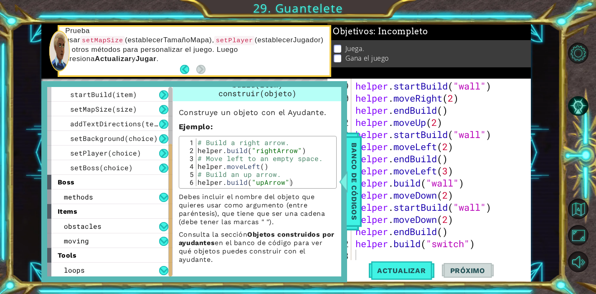
scroll to position [103, 0]
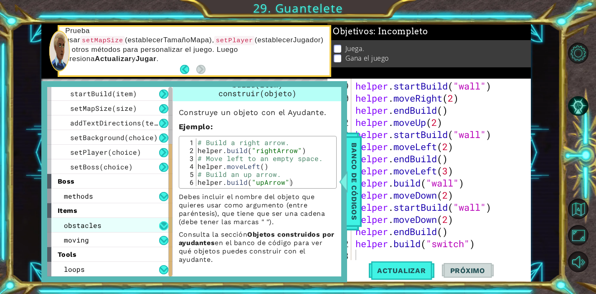
click at [165, 223] on button at bounding box center [163, 225] width 9 height 9
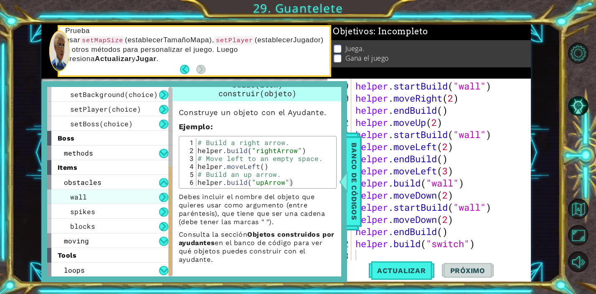
scroll to position [146, 0]
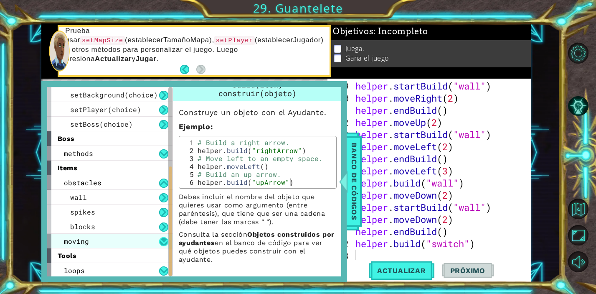
click at [165, 239] on button at bounding box center [163, 241] width 9 height 9
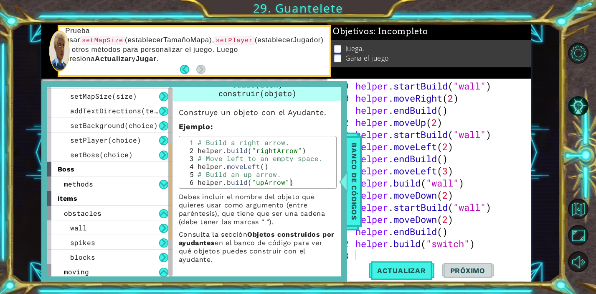
scroll to position [115, 0]
click at [164, 182] on button at bounding box center [163, 184] width 9 height 9
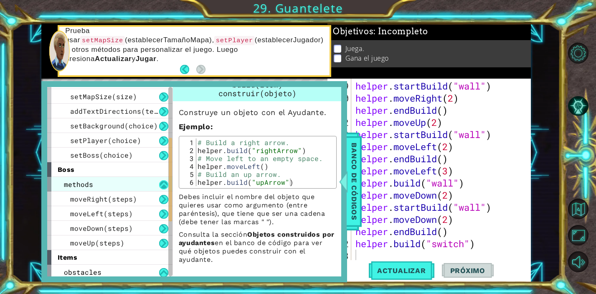
click at [164, 182] on button at bounding box center [163, 184] width 9 height 9
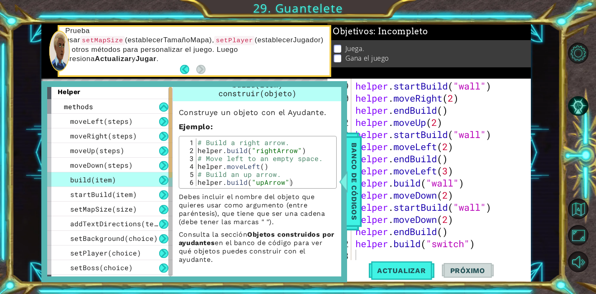
scroll to position [0, 0]
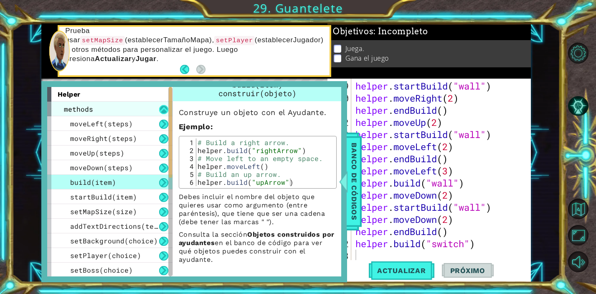
click at [162, 109] on button at bounding box center [163, 109] width 9 height 9
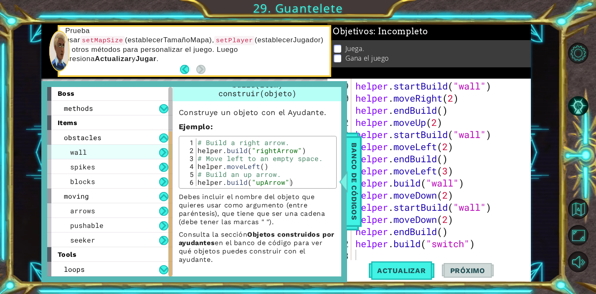
scroll to position [29, 0]
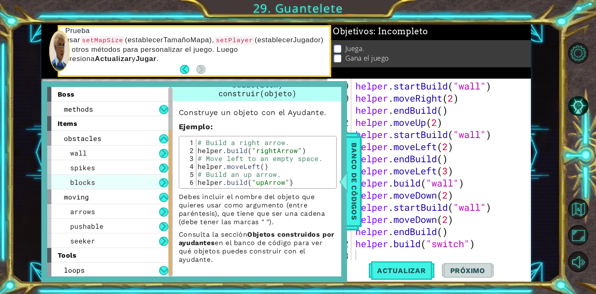
click at [150, 181] on div "blocks" at bounding box center [109, 182] width 125 height 15
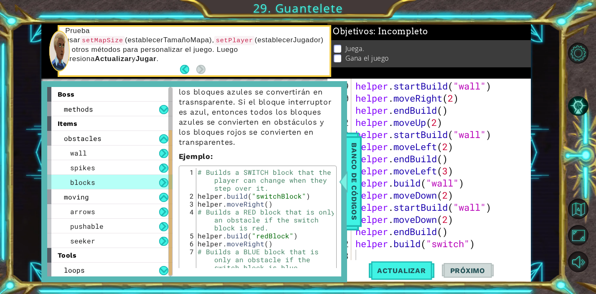
scroll to position [90, 0]
click at [465, 244] on div "helper . startBuild ( "wall" ) helper . moveRight ( 2 ) helper . endBuild ( ) h…" at bounding box center [443, 183] width 179 height 206
click at [350, 187] on span "Banco de códigos" at bounding box center [354, 181] width 13 height 86
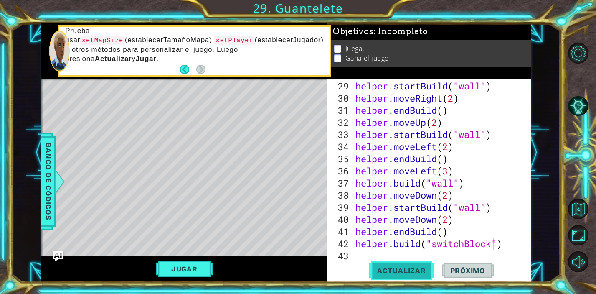
click at [409, 269] on span "Actualizar" at bounding box center [402, 270] width 66 height 8
click at [451, 231] on div "helper . startBuild ( "wall" ) helper . moveRight ( 2 ) helper . endBuild ( ) h…" at bounding box center [443, 183] width 179 height 206
type textarea "helper.endBuild()"
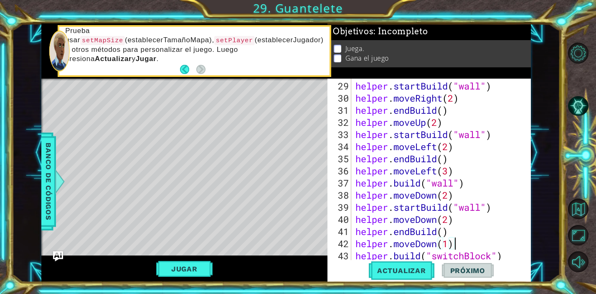
scroll to position [0, 4]
type textarea "helper.moveDown(1)"
click at [420, 271] on span "Actualizar" at bounding box center [402, 270] width 66 height 8
